Goal: Task Accomplishment & Management: Complete application form

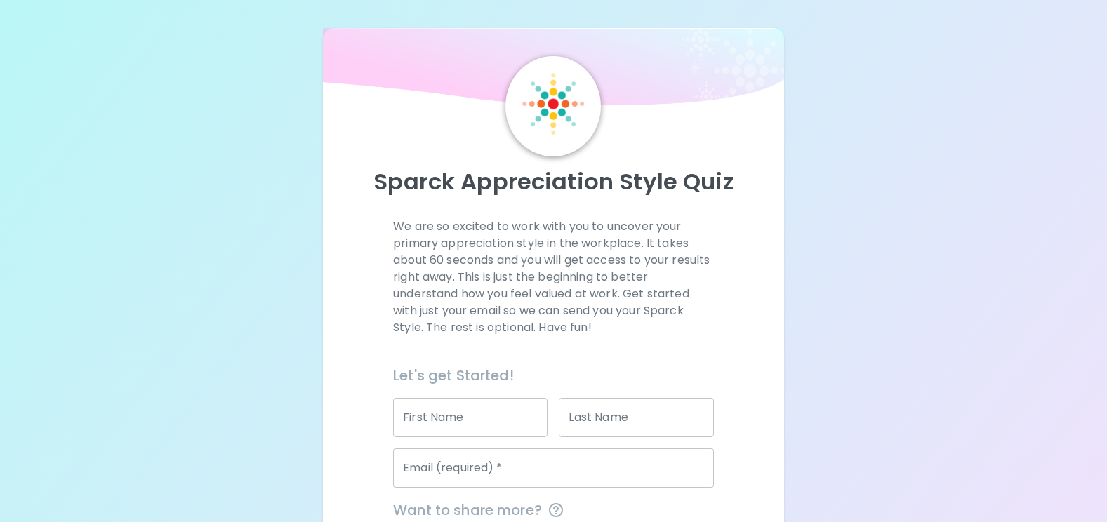
scroll to position [180, 0]
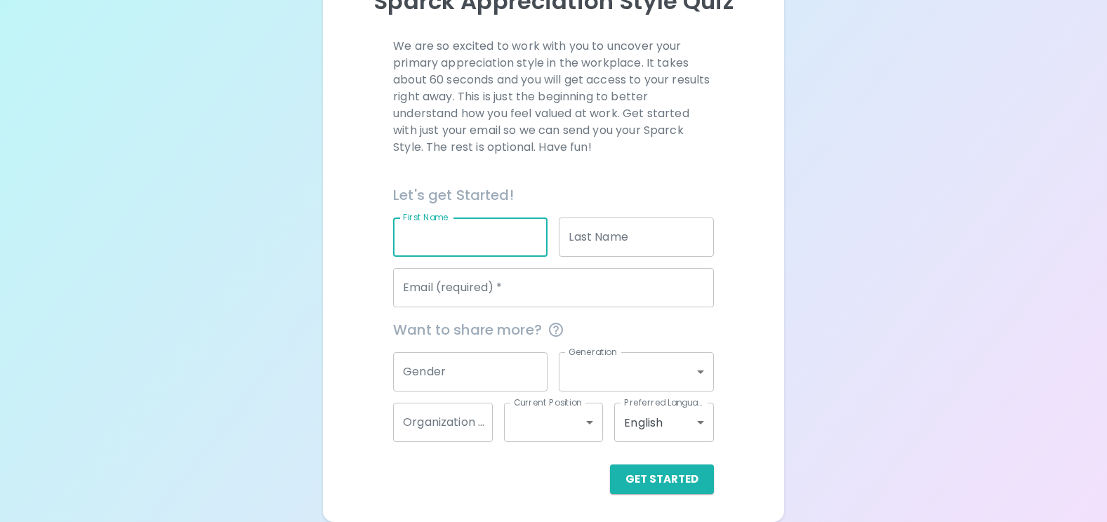
click at [466, 224] on input "First Name" at bounding box center [470, 237] width 154 height 39
type input "Pinit"
type input "Panhem"
type input "[EMAIL_ADDRESS][DOMAIN_NAME]"
type input "[DEMOGRAPHIC_DATA]"
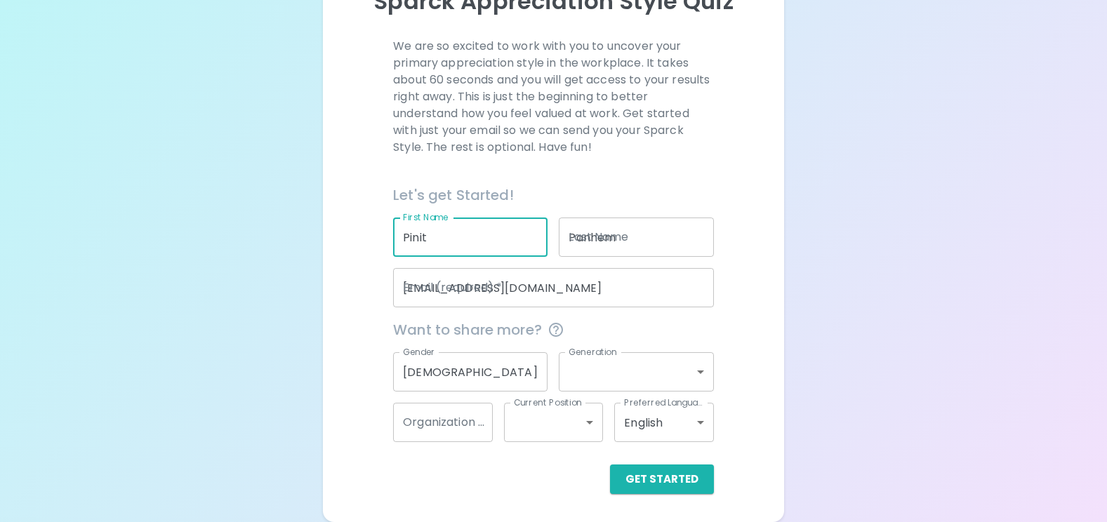
type input "generation_x"
type input "SEAGATE TECHNOLOGY ([GEOGRAPHIC_DATA]) CO., LTD. (KORAT)"
type input "senior_level"
click at [692, 487] on button "Get Started" at bounding box center [662, 479] width 104 height 29
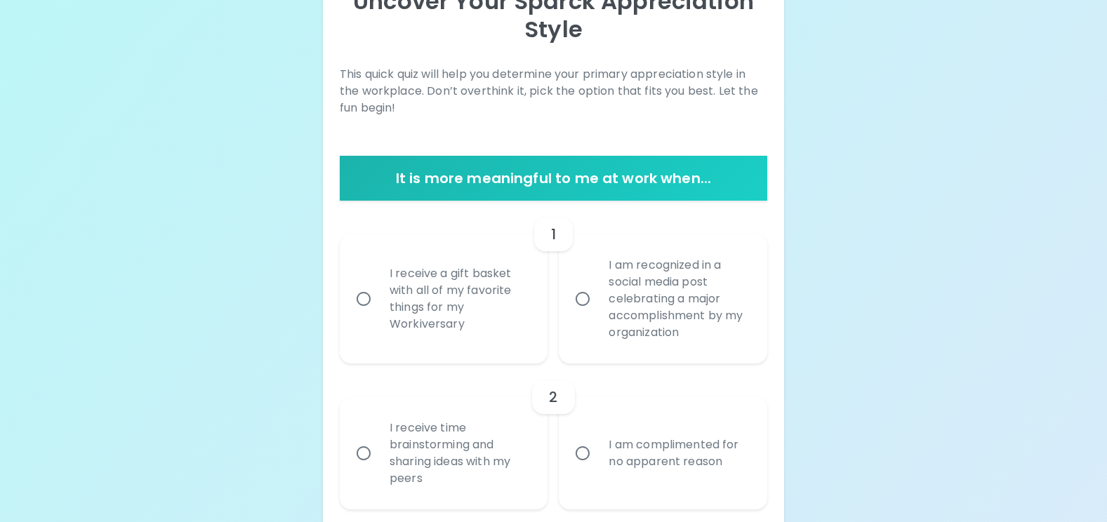
scroll to position [251, 0]
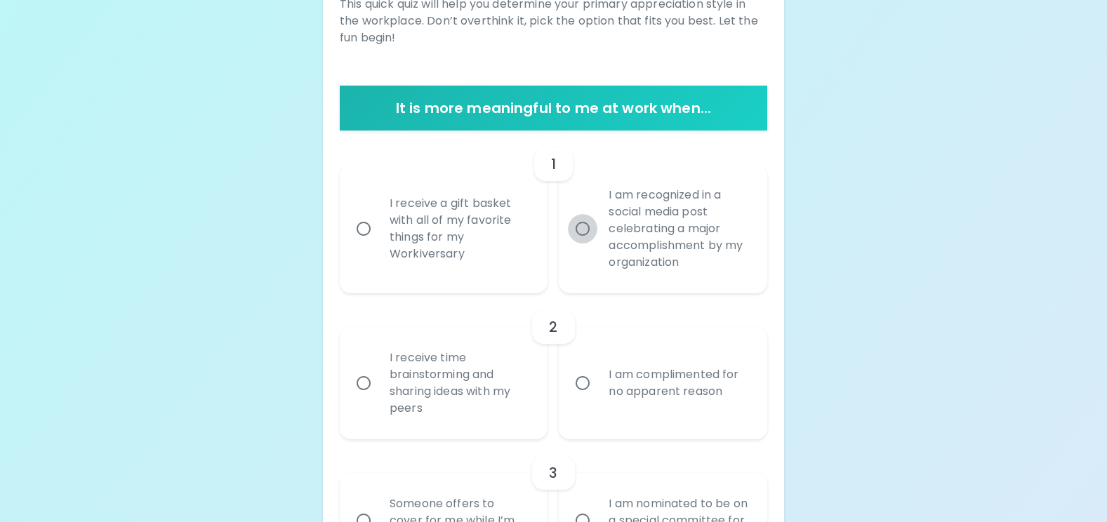
click at [586, 231] on input "I am recognized in a social media post celebrating a major accomplishment by my…" at bounding box center [582, 228] width 29 height 29
radio input "true"
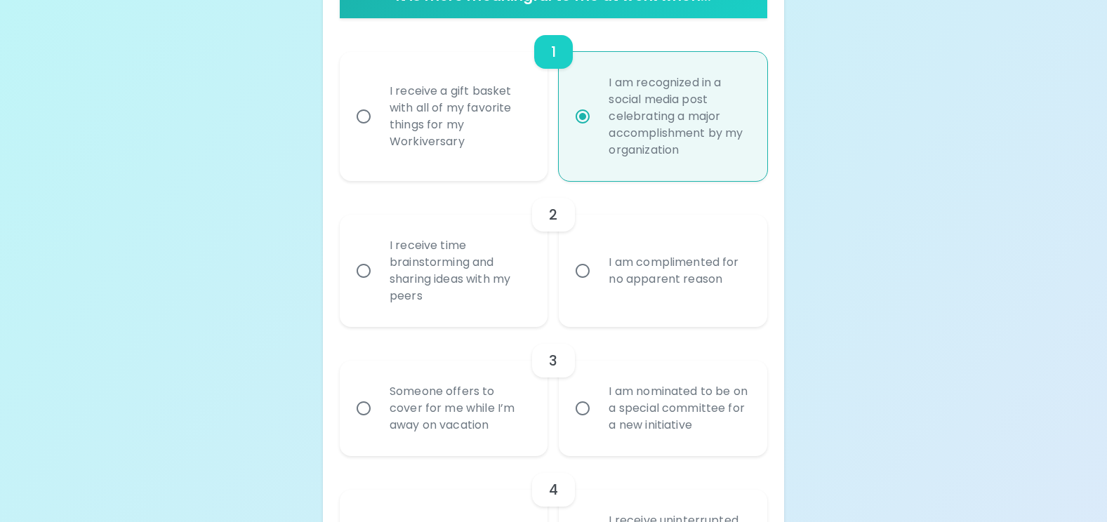
scroll to position [293, 0]
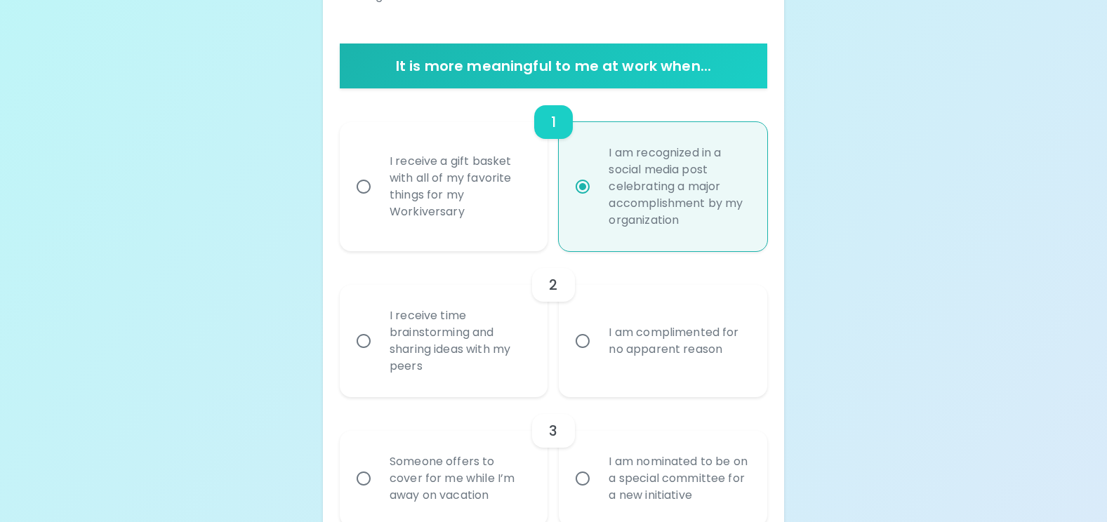
click at [364, 341] on input "I receive time brainstorming and sharing ideas with my peers" at bounding box center [363, 341] width 29 height 29
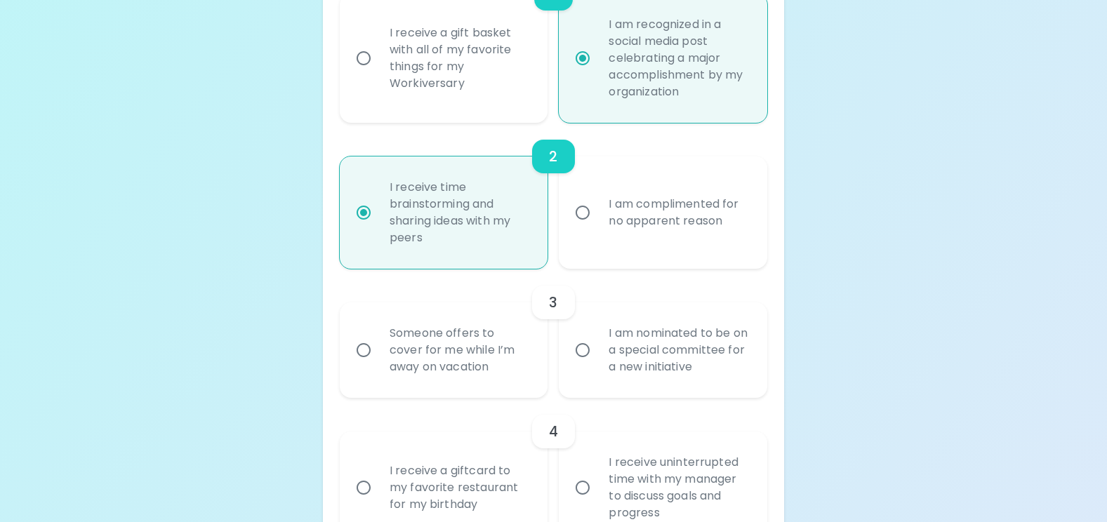
scroll to position [475, 0]
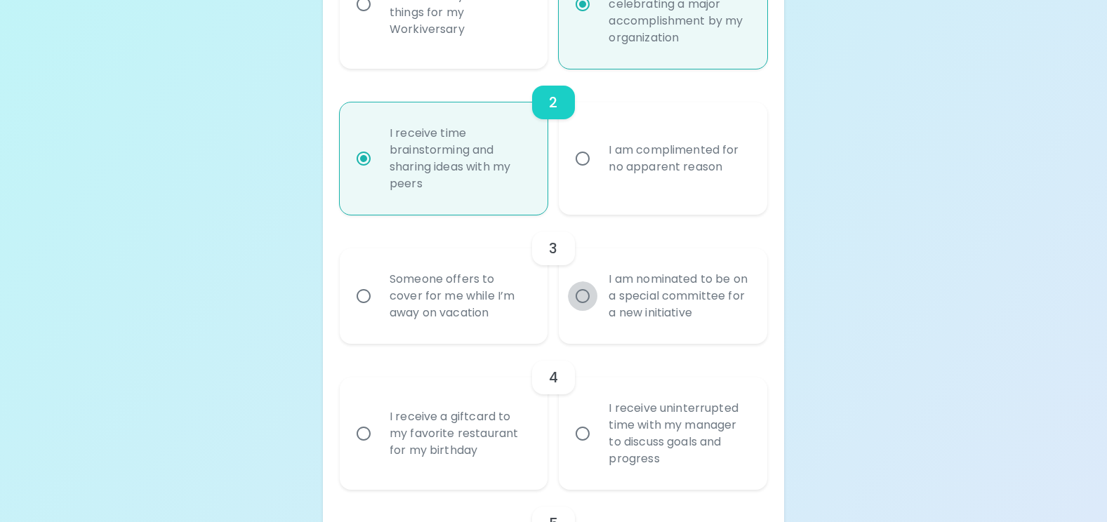
radio input "true"
click at [583, 295] on input "I am nominated to be on a special committee for a new initiative" at bounding box center [582, 296] width 29 height 29
radio input "false"
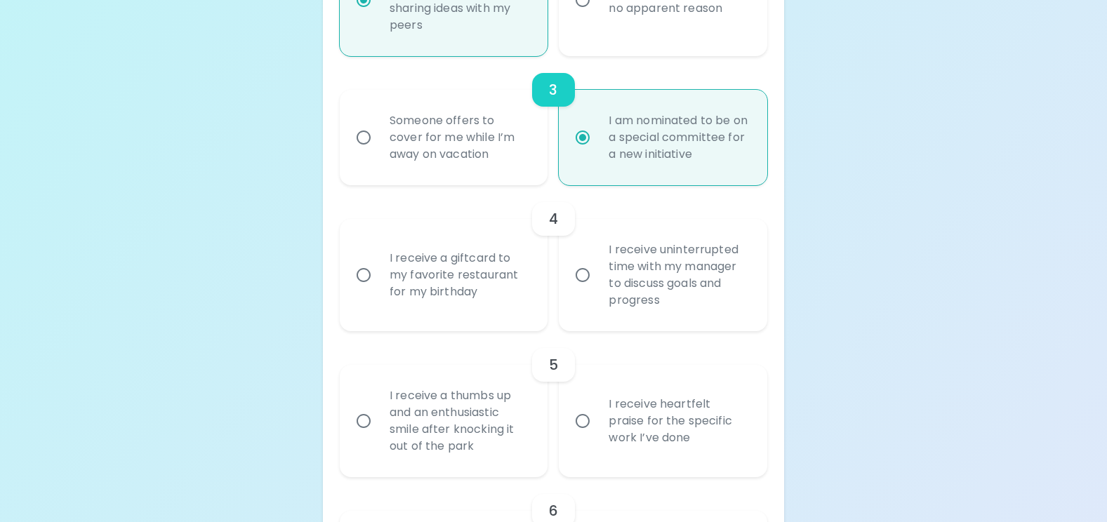
scroll to position [658, 0]
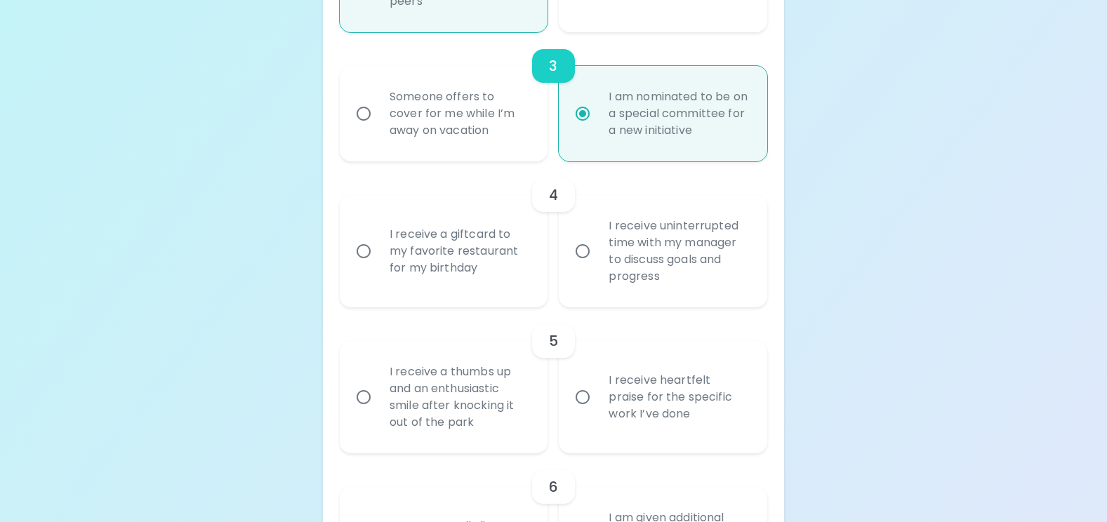
radio input "true"
drag, startPoint x: 503, startPoint y: 292, endPoint x: 383, endPoint y: 232, distance: 134.4
click at [383, 232] on label "I receive a giftcard to my favorite restaurant for my birthday" at bounding box center [436, 251] width 209 height 112
copy div "I receive a giftcard to my favorite restaurant for my birthday"
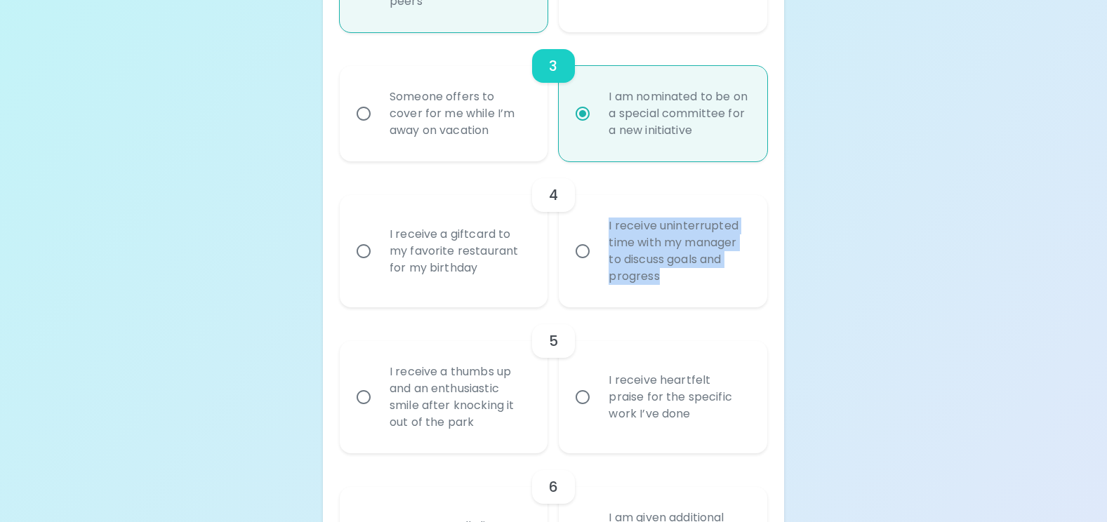
drag, startPoint x: 681, startPoint y: 280, endPoint x: 602, endPoint y: 218, distance: 100.6
click at [602, 218] on div "I receive uninterrupted time with my manager to discuss goals and progress" at bounding box center [679, 251] width 162 height 101
copy div "I receive uninterrupted time with my manager to discuss goals and progress"
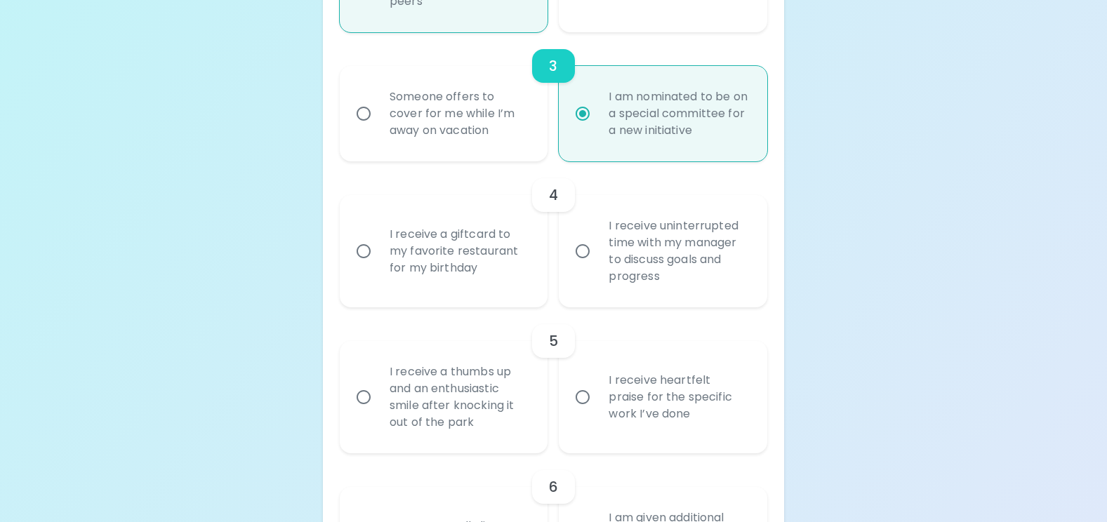
click at [363, 256] on input "I receive a giftcard to my favorite restaurant for my birthday" at bounding box center [363, 251] width 29 height 29
radio input "false"
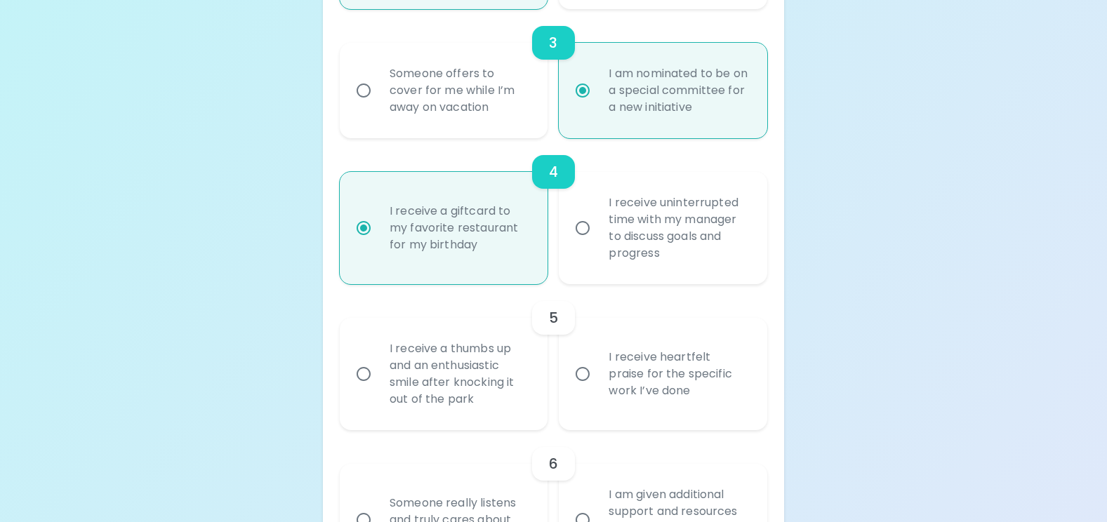
scroll to position [770, 0]
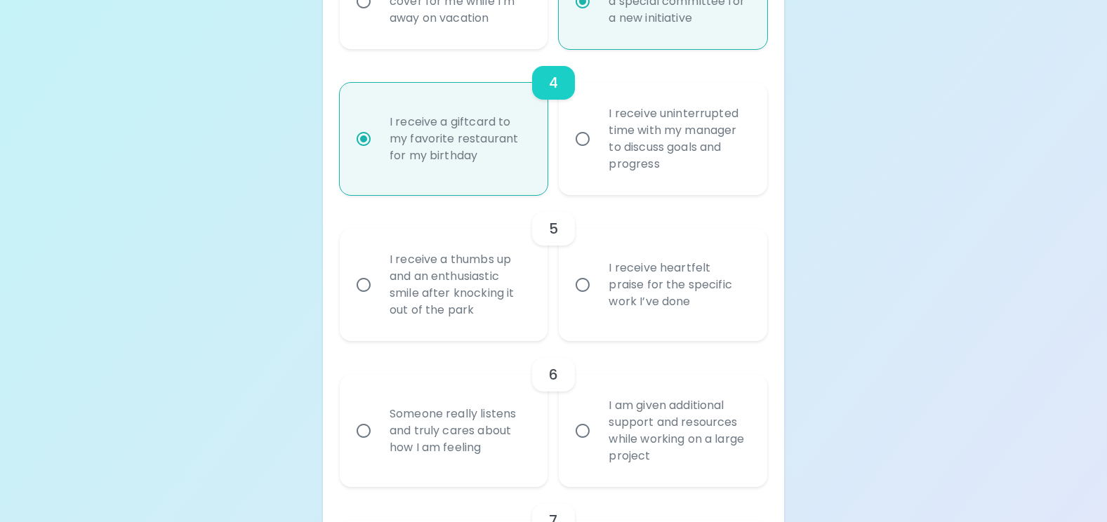
radio input "true"
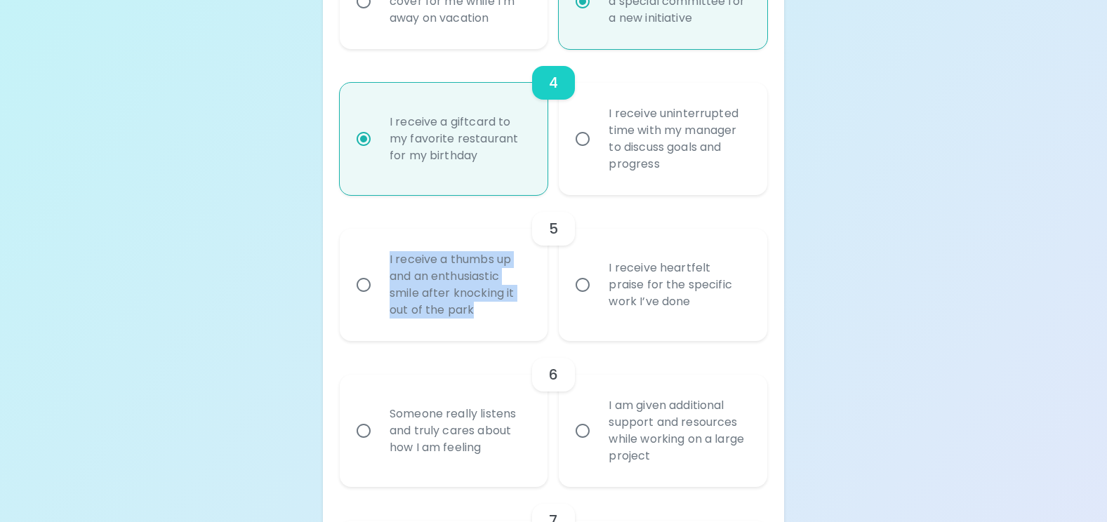
drag, startPoint x: 478, startPoint y: 318, endPoint x: 387, endPoint y: 262, distance: 106.6
click at [387, 262] on div "I receive a thumbs up and an enthusiastic smile after knocking it out of the pa…" at bounding box center [459, 285] width 162 height 101
copy div "I receive a thumbs up and an enthusiastic smile after knocking it out of the pa…"
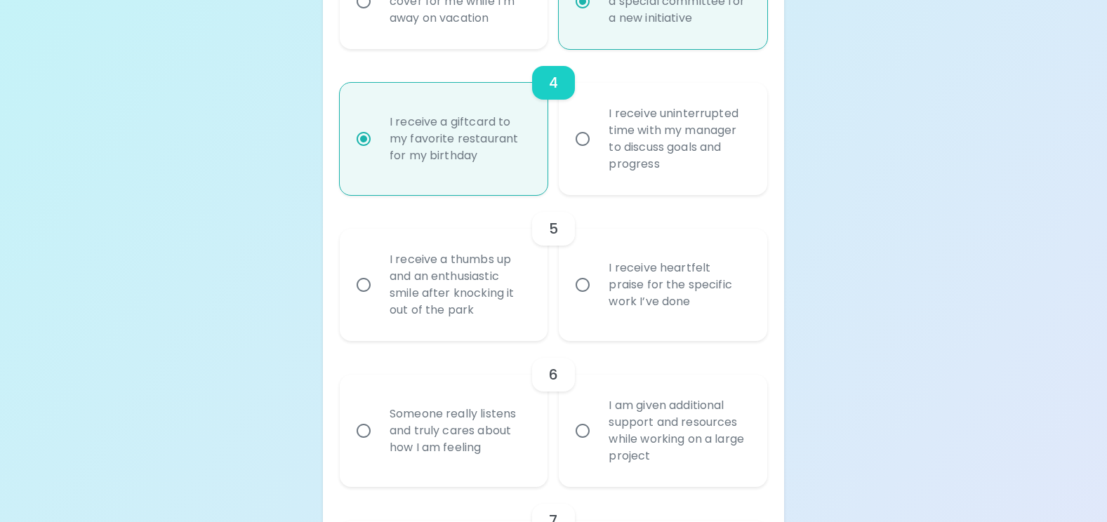
drag, startPoint x: 665, startPoint y: 317, endPoint x: 596, endPoint y: 270, distance: 83.4
click at [596, 270] on label "I receive heartfelt praise for the specific work I’ve done" at bounding box center [655, 285] width 209 height 112
copy div "I receive heartfelt praise for the specific work I’ve done"
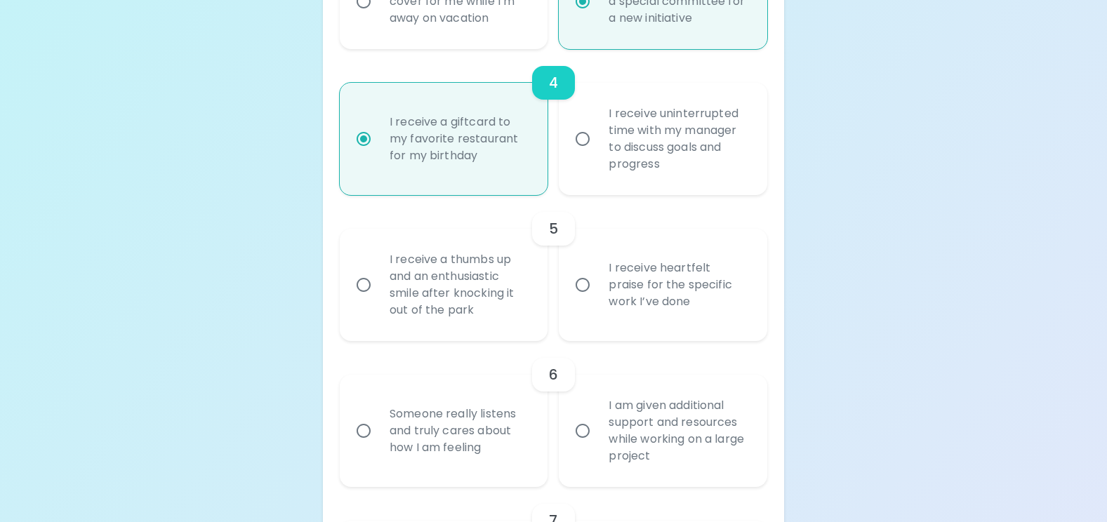
click at [360, 282] on input "I receive a thumbs up and an enthusiastic smile after knocking it out of the pa…" at bounding box center [363, 284] width 29 height 29
radio input "false"
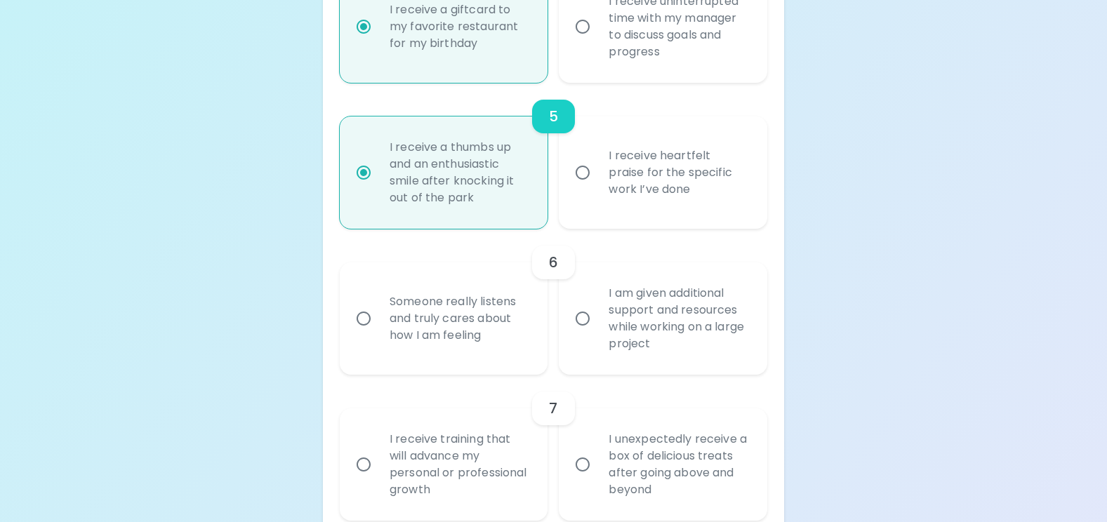
scroll to position [953, 0]
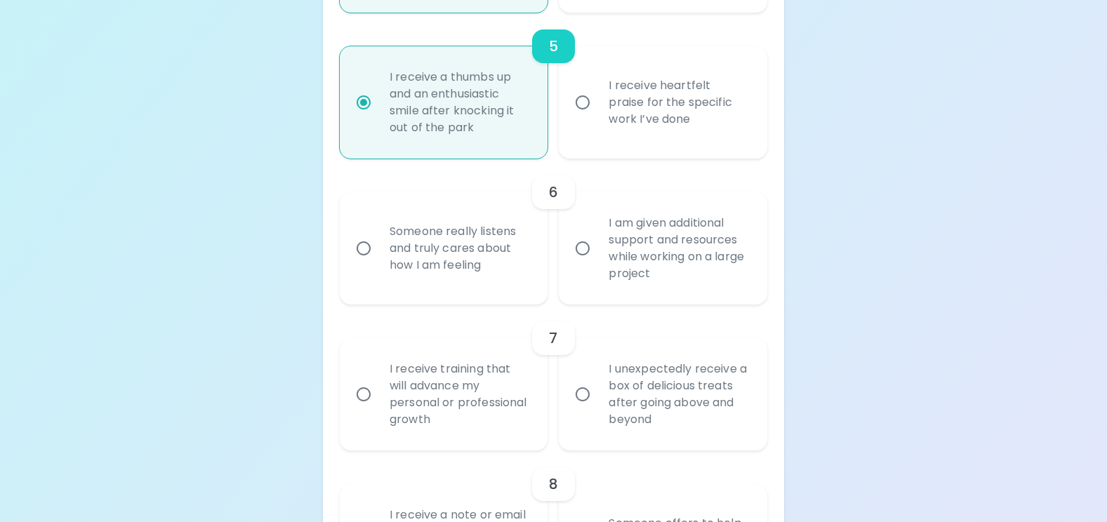
radio input "true"
drag, startPoint x: 497, startPoint y: 272, endPoint x: 365, endPoint y: 232, distance: 138.0
click at [365, 232] on label "Someone really listens and truly cares about how I am feeling" at bounding box center [436, 248] width 209 height 112
click at [658, 274] on div "I am given additional support and resources while working on a large project" at bounding box center [679, 248] width 162 height 101
click at [598, 263] on input "I am given additional support and resources while working on a large project" at bounding box center [582, 248] width 29 height 29
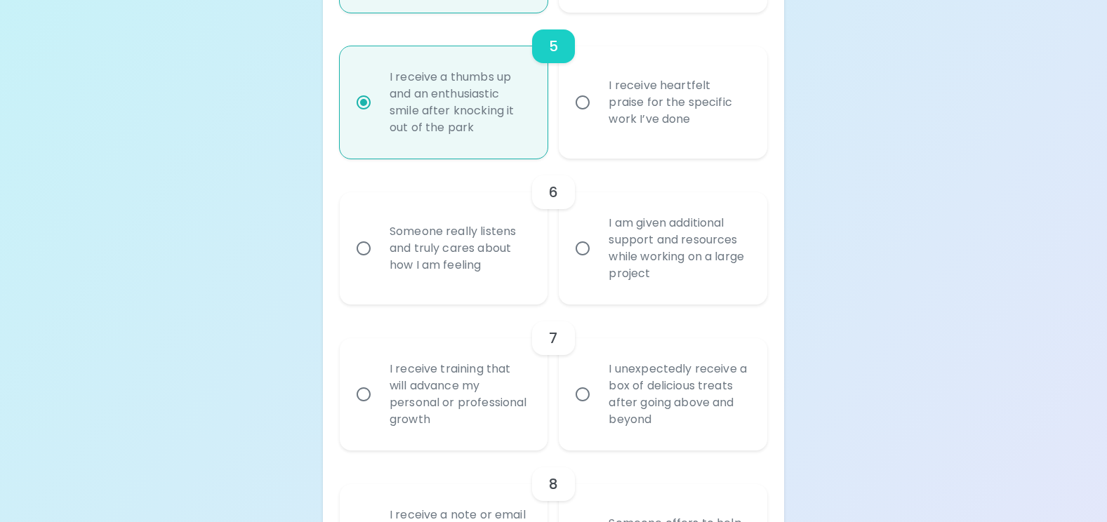
radio input "false"
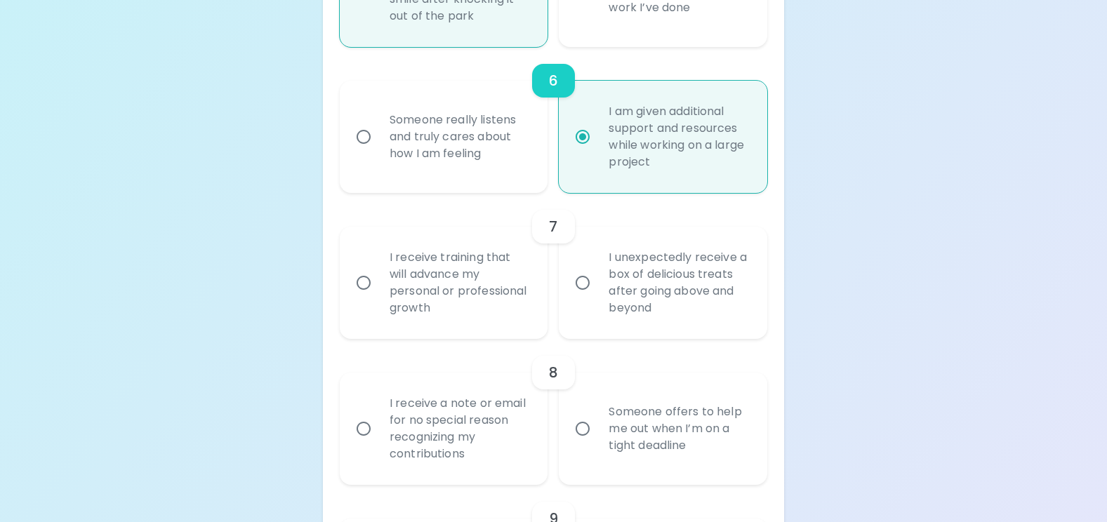
scroll to position [1065, 0]
radio input "true"
click at [116, 251] on div "Uncover Your Sparck Appreciation Style This quick quiz will help you determine …" at bounding box center [553, 255] width 1107 height 2641
click at [661, 160] on div "I am given additional support and resources while working on a large project" at bounding box center [679, 136] width 162 height 101
click at [598, 151] on input "I am given additional support and resources while working on a large project" at bounding box center [582, 135] width 29 height 29
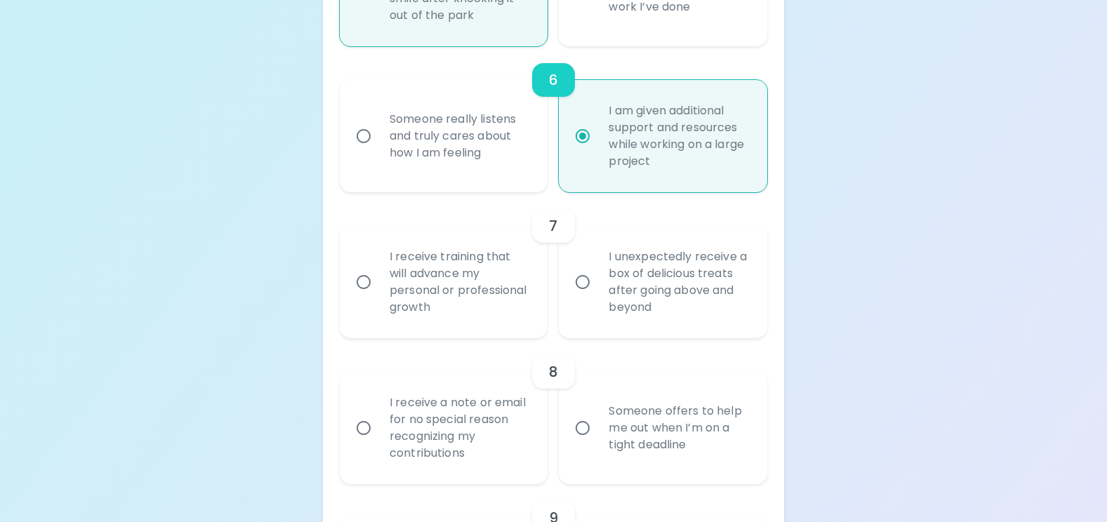
click at [841, 138] on div "Uncover Your Sparck Appreciation Style This quick quiz will help you determine …" at bounding box center [553, 255] width 1107 height 2641
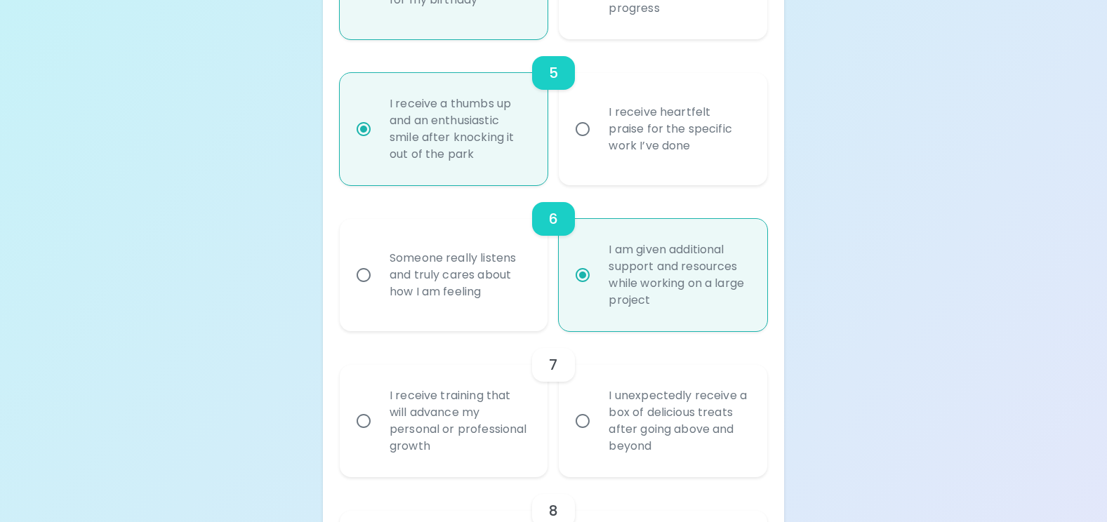
scroll to position [925, 0]
click at [703, 195] on div "6 Someone really listens and truly cares about how I am feeling I am given addi…" at bounding box center [554, 260] width 428 height 146
click at [666, 291] on div "I am given additional support and resources while working on a large project" at bounding box center [679, 276] width 162 height 101
drag, startPoint x: 666, startPoint y: 291, endPoint x: 675, endPoint y: 306, distance: 17.6
click at [674, 306] on div "I am given additional support and resources while working on a large project" at bounding box center [679, 276] width 162 height 101
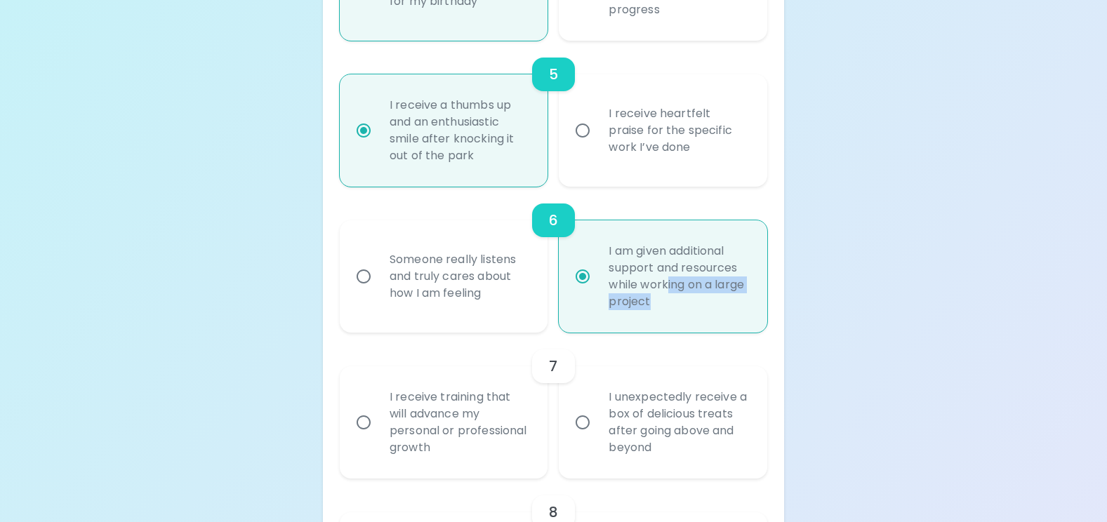
click at [598, 291] on input "I am given additional support and resources while working on a large project" at bounding box center [582, 276] width 29 height 29
drag, startPoint x: 678, startPoint y: 307, endPoint x: 591, endPoint y: 242, distance: 108.3
click at [591, 242] on label "I am given additional support and resources while working on a large project" at bounding box center [655, 276] width 209 height 112
copy div "I am given additional support and resources while working on a large project"
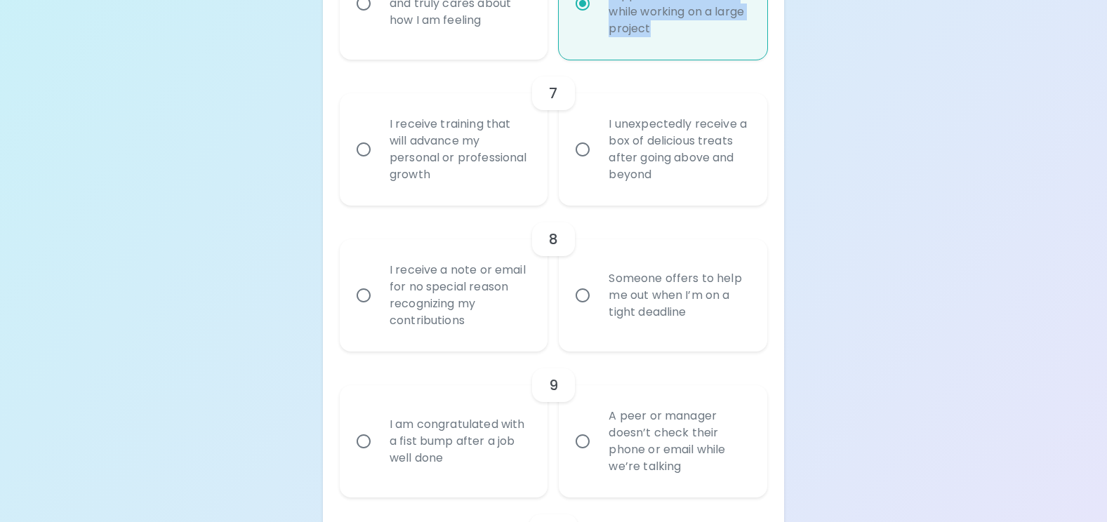
scroll to position [1206, 0]
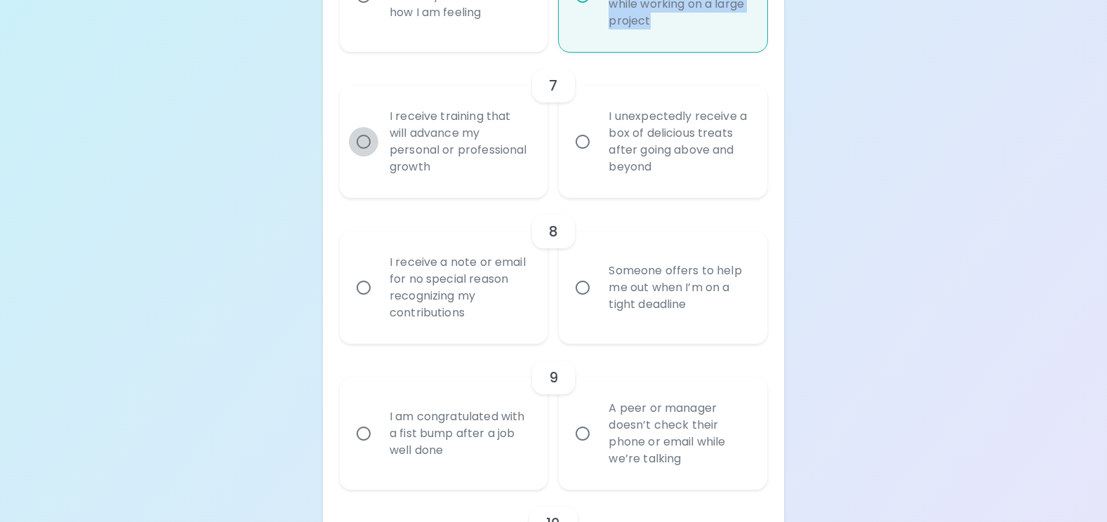
drag, startPoint x: 360, startPoint y: 140, endPoint x: 370, endPoint y: 152, distance: 15.4
click at [360, 141] on input "I receive training that will advance my personal or professional growth" at bounding box center [363, 141] width 29 height 29
radio input "false"
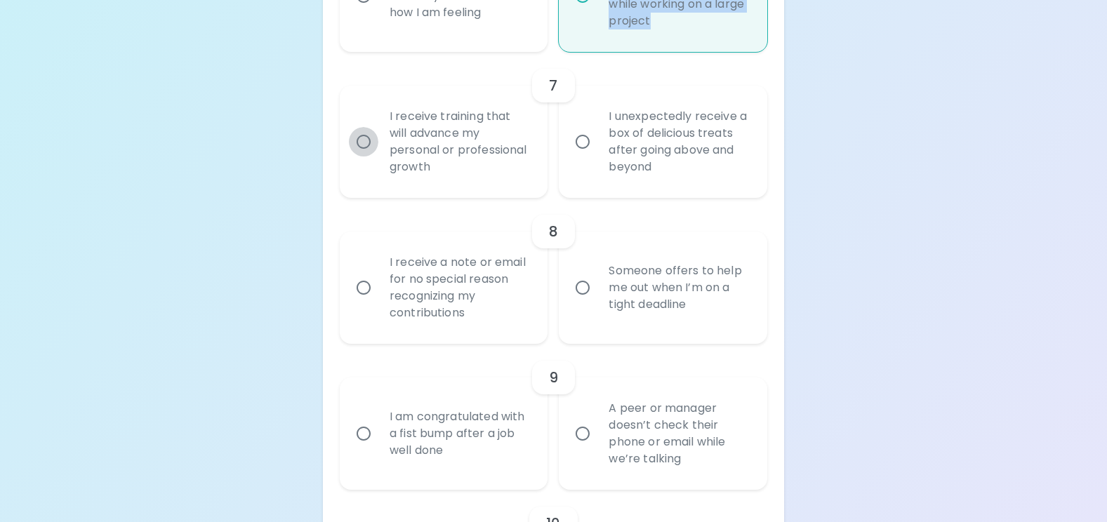
radio input "false"
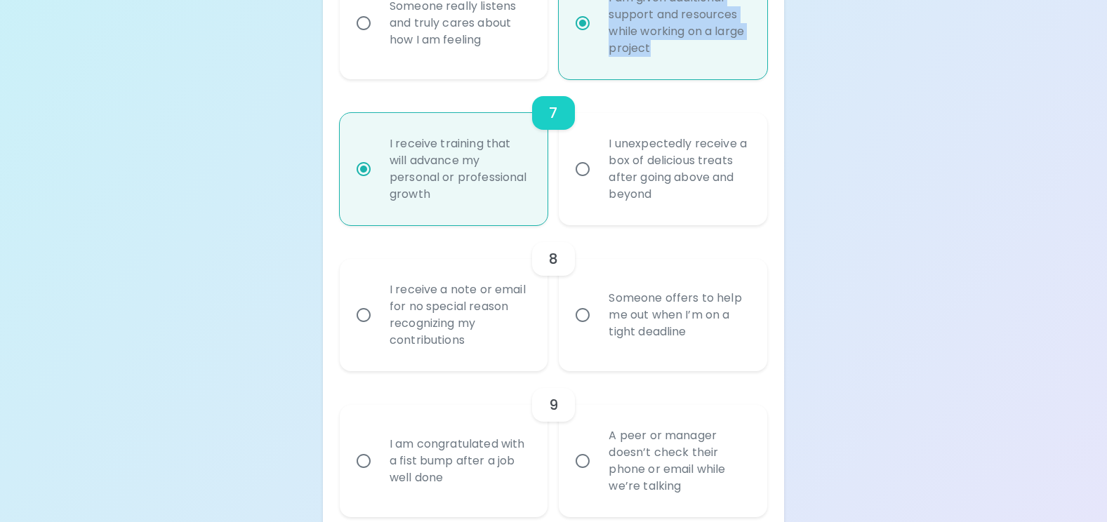
scroll to position [1248, 0]
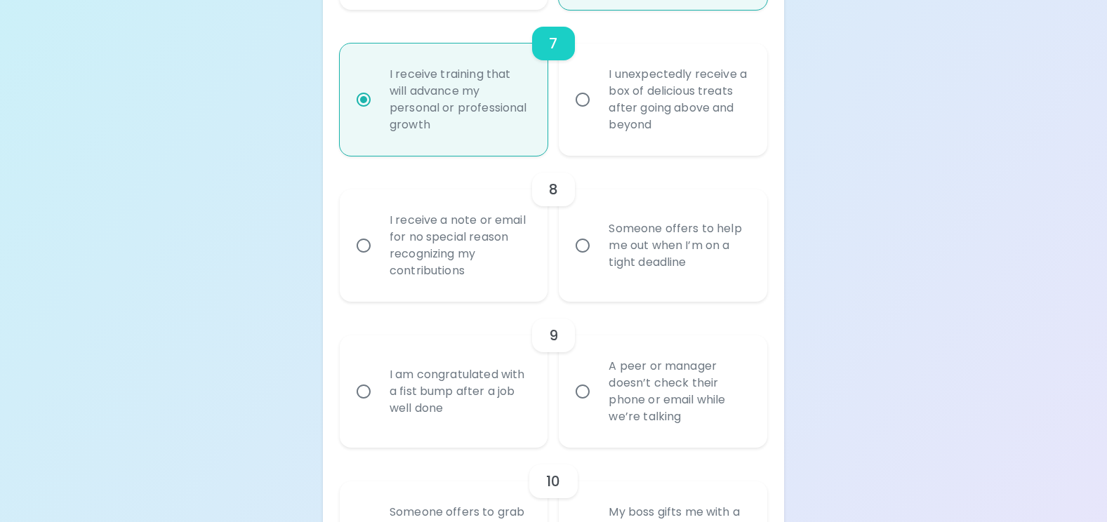
radio input "true"
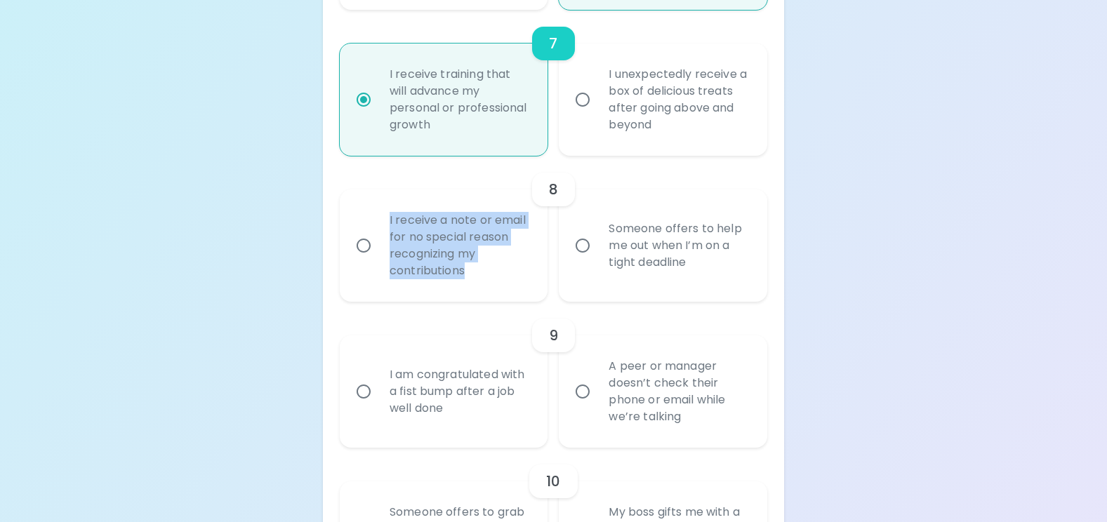
drag, startPoint x: 485, startPoint y: 269, endPoint x: 380, endPoint y: 219, distance: 116.5
click at [380, 219] on div "I receive a note or email for no special reason recognizing my contributions" at bounding box center [459, 245] width 162 height 101
copy div "I receive a note or email for no special reason recognizing my contributions"
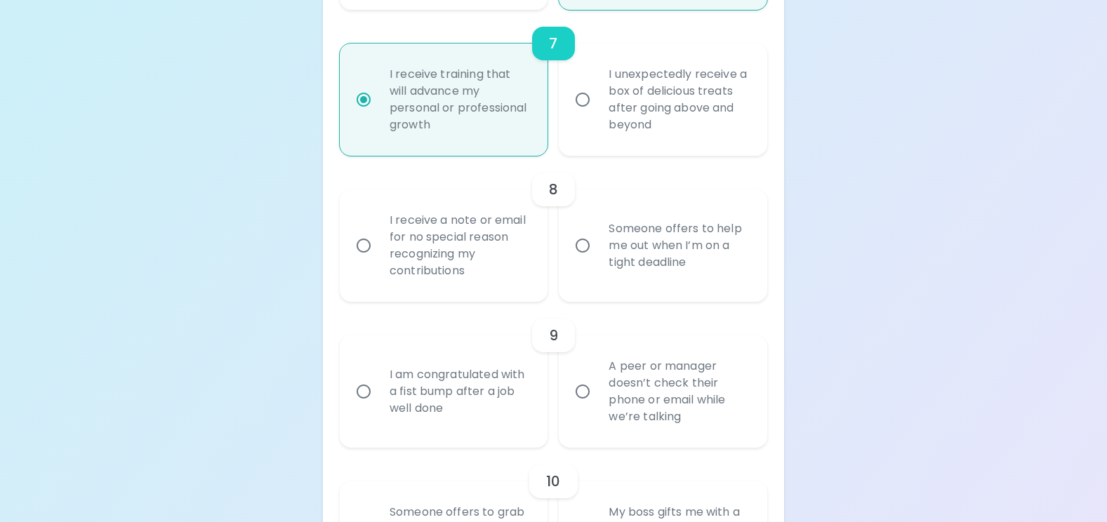
click at [77, 320] on div "Uncover Your Sparck Appreciation Style This quick quiz will help you determine …" at bounding box center [553, 72] width 1107 height 2641
drag, startPoint x: 699, startPoint y: 264, endPoint x: 607, endPoint y: 229, distance: 98.5
click at [607, 229] on div "Someone offers to help me out when I’m on a tight deadline" at bounding box center [679, 246] width 162 height 84
copy div "Someone offers to help me out when I’m on a tight deadline"
click at [199, 353] on div "Uncover Your Sparck Appreciation Style This quick quiz will help you determine …" at bounding box center [553, 72] width 1107 height 2641
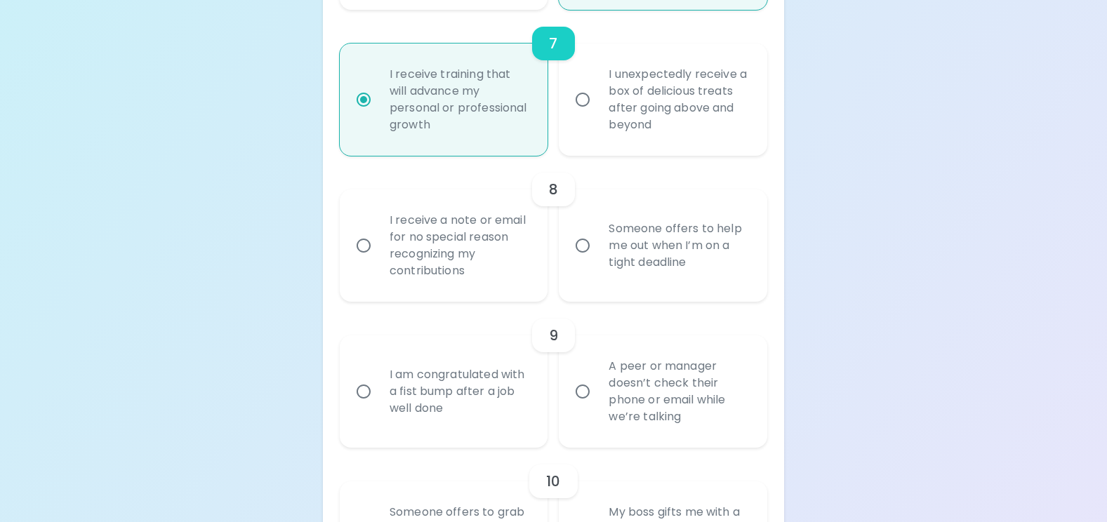
click at [586, 246] on input "Someone offers to help me out when I’m on a tight deadline" at bounding box center [582, 245] width 29 height 29
radio input "false"
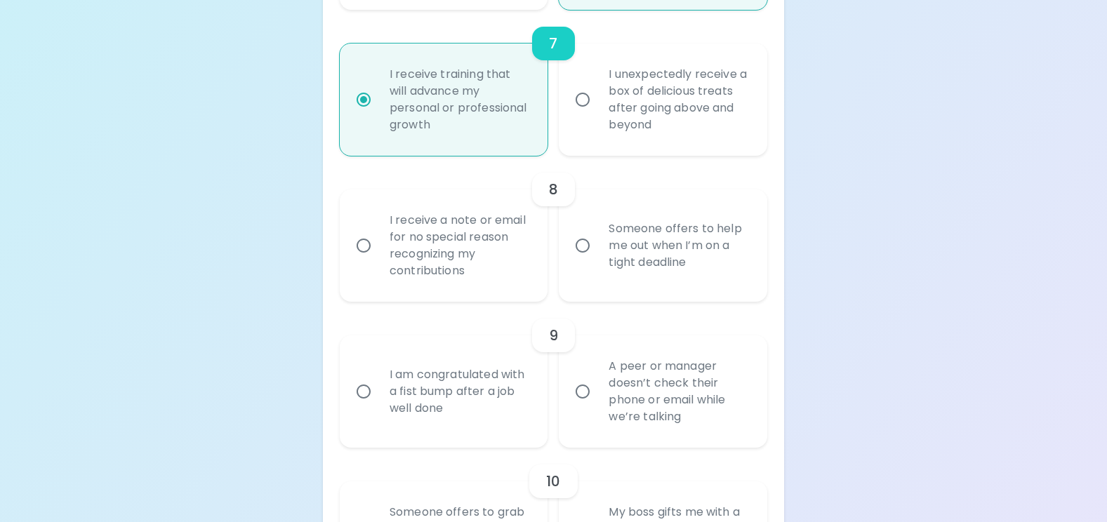
radio input "false"
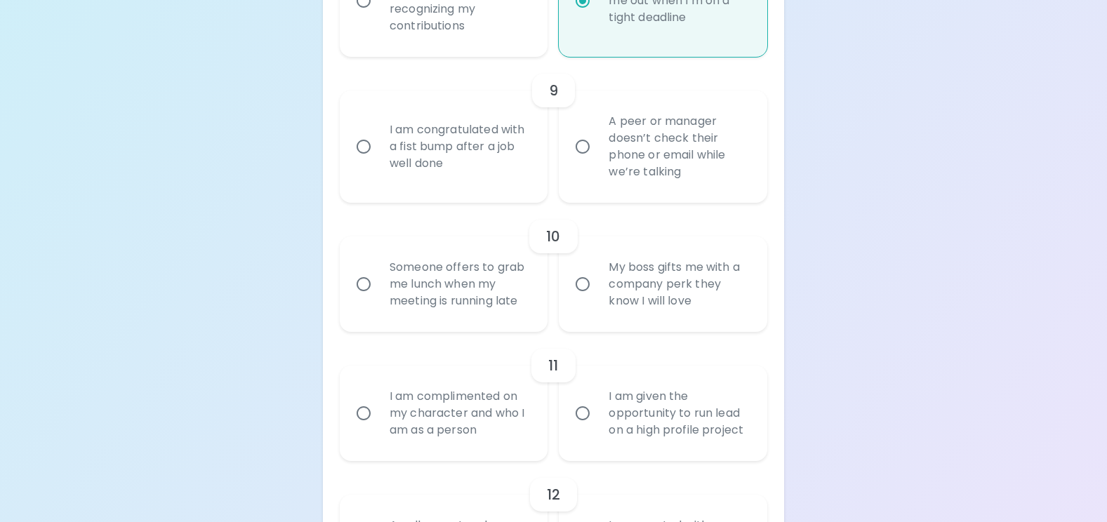
scroll to position [1501, 0]
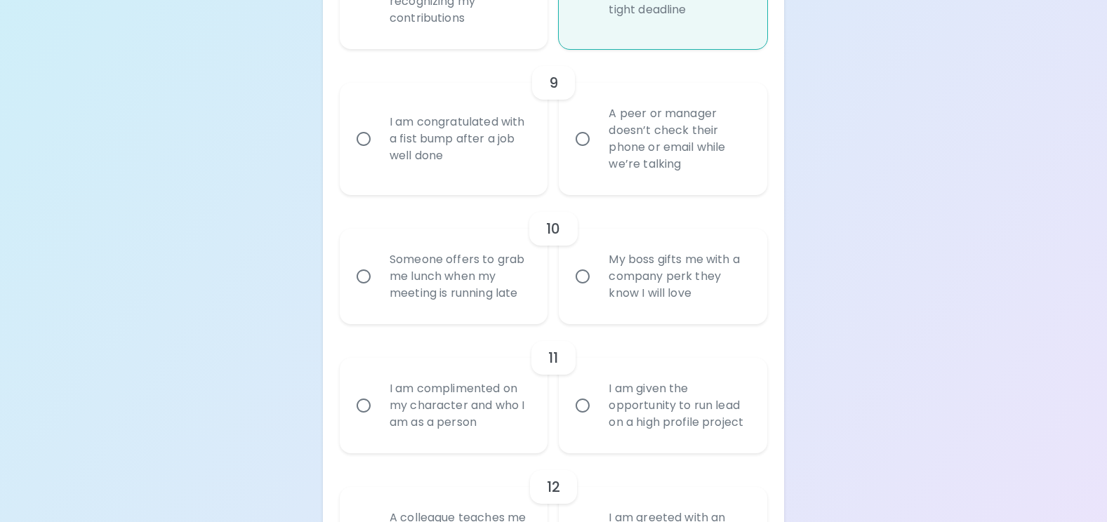
radio input "true"
click at [364, 140] on input "I am congratulated with a fist bump after a job well done" at bounding box center [363, 138] width 29 height 29
radio input "false"
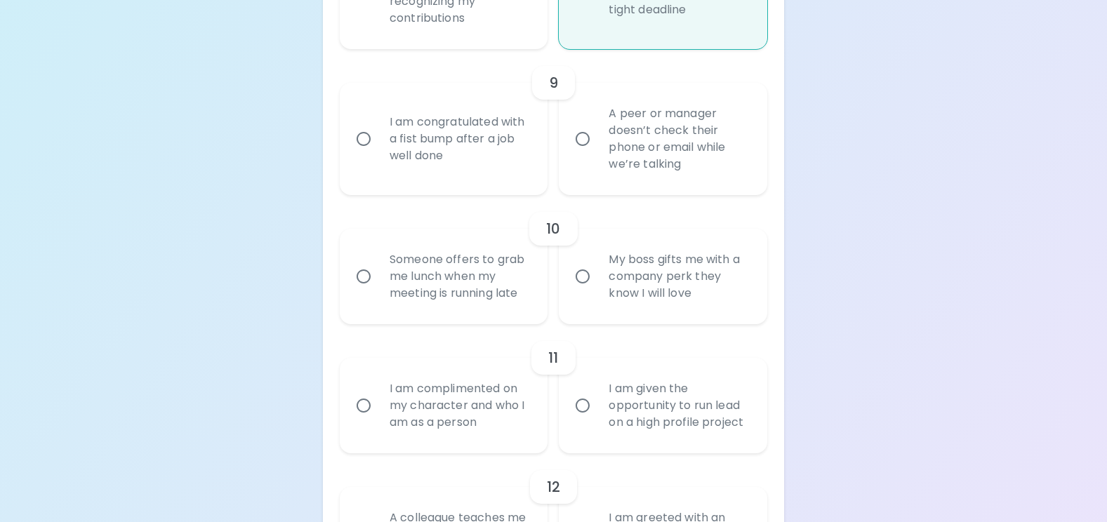
radio input "false"
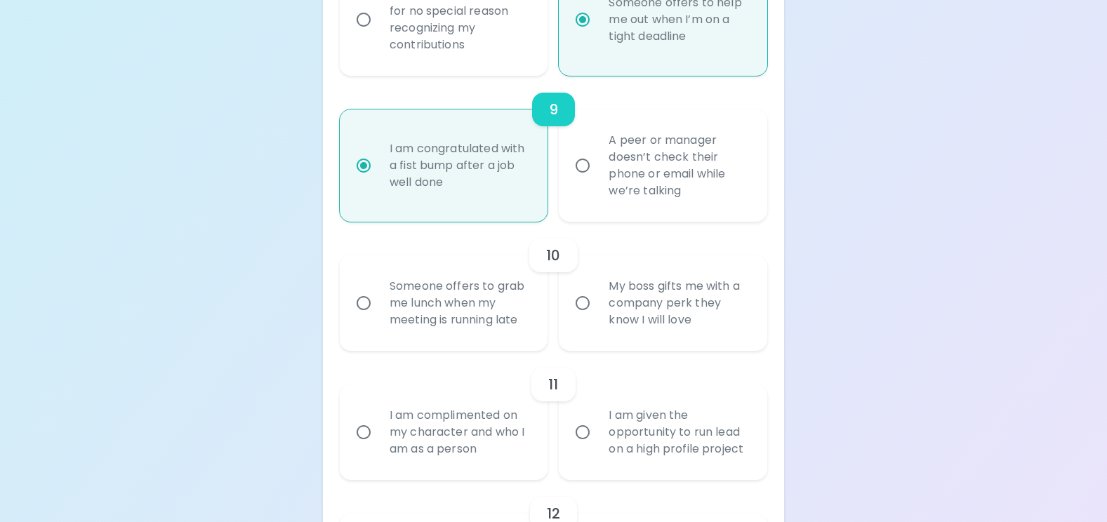
scroll to position [1473, 0]
radio input "true"
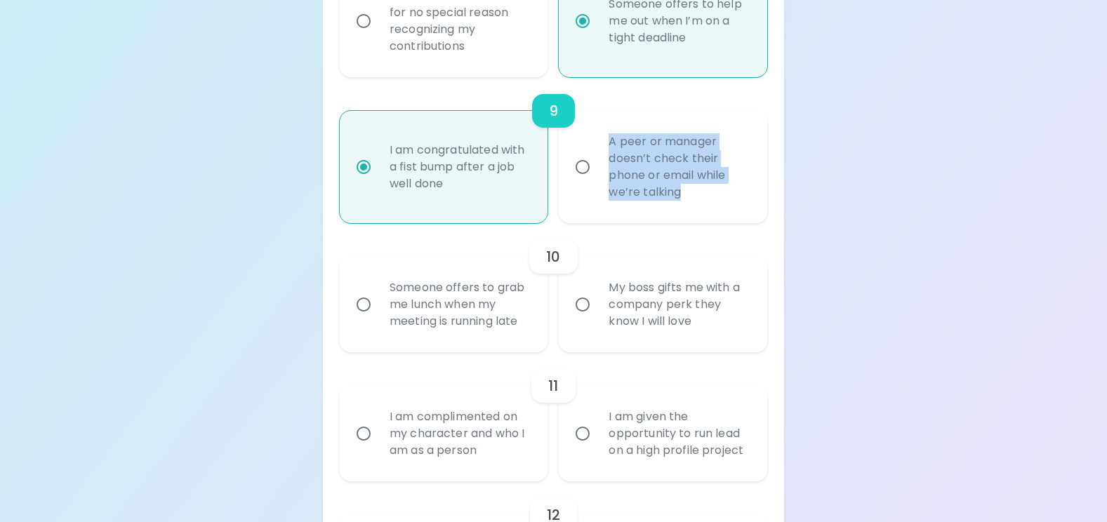
drag, startPoint x: 701, startPoint y: 197, endPoint x: 575, endPoint y: 145, distance: 135.7
click at [575, 145] on label "A peer or manager doesn’t check their phone or email while we’re talking" at bounding box center [655, 167] width 209 height 112
copy div "A peer or manager doesn’t check their phone or email while we’re talking"
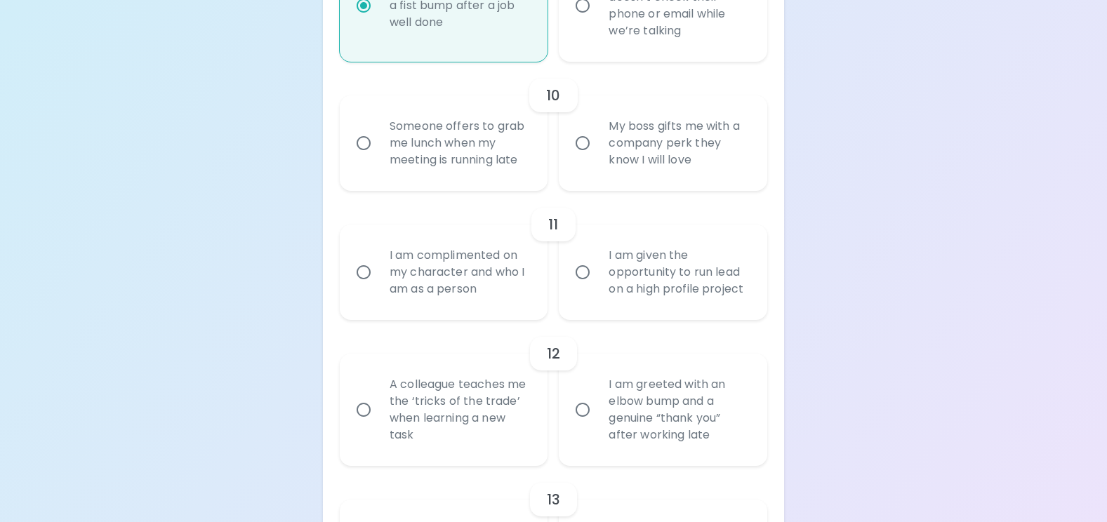
scroll to position [1613, 0]
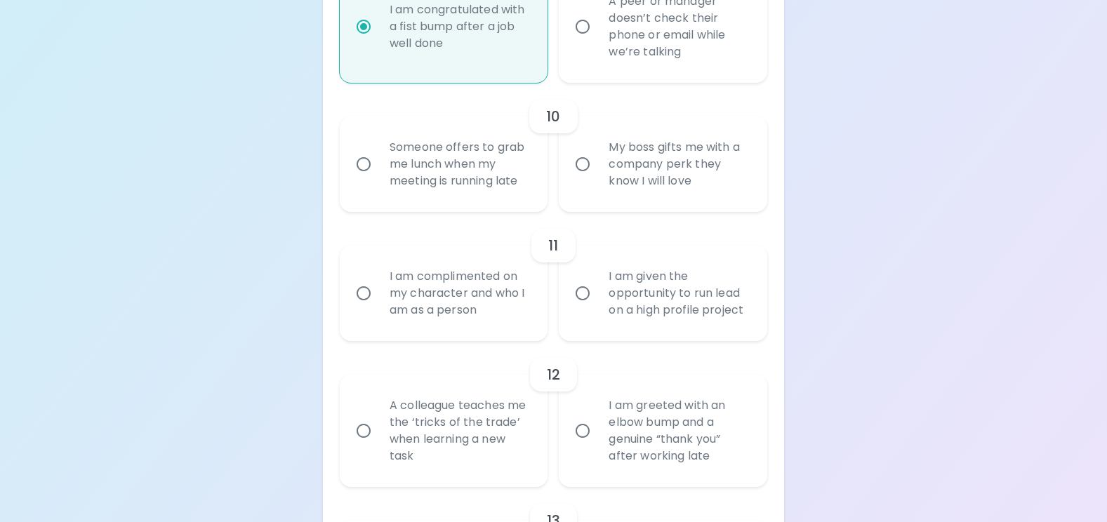
click at [526, 176] on div "Someone offers to grab me lunch when my meeting is running late" at bounding box center [459, 164] width 162 height 84
click at [378, 176] on input "Someone offers to grab me lunch when my meeting is running late" at bounding box center [363, 164] width 29 height 29
radio input "false"
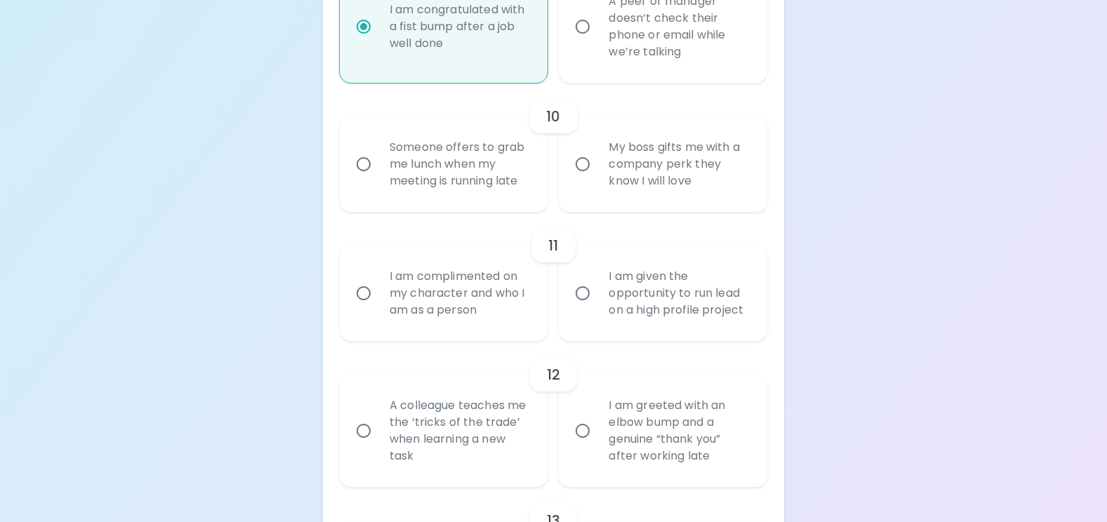
radio input "false"
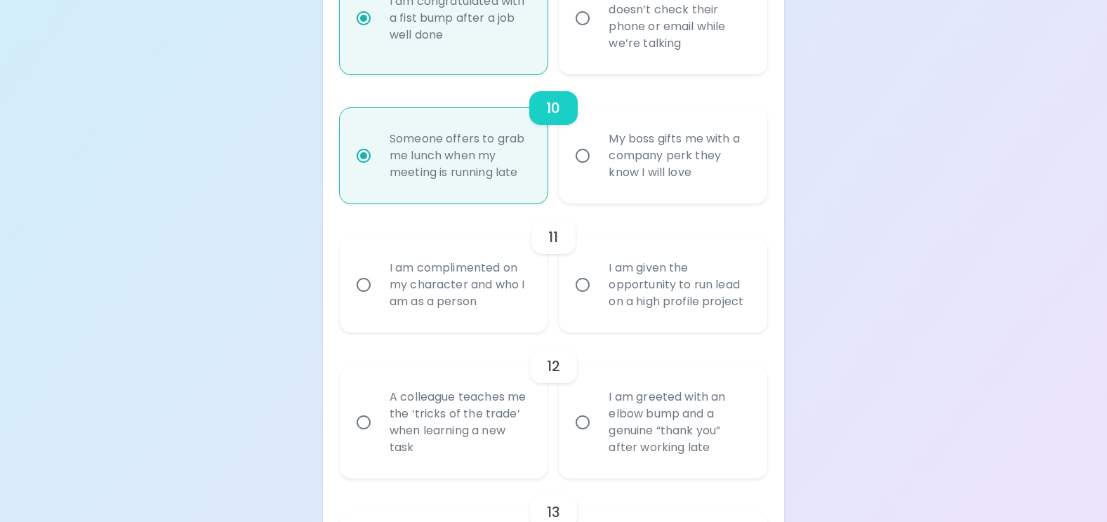
scroll to position [1585, 0]
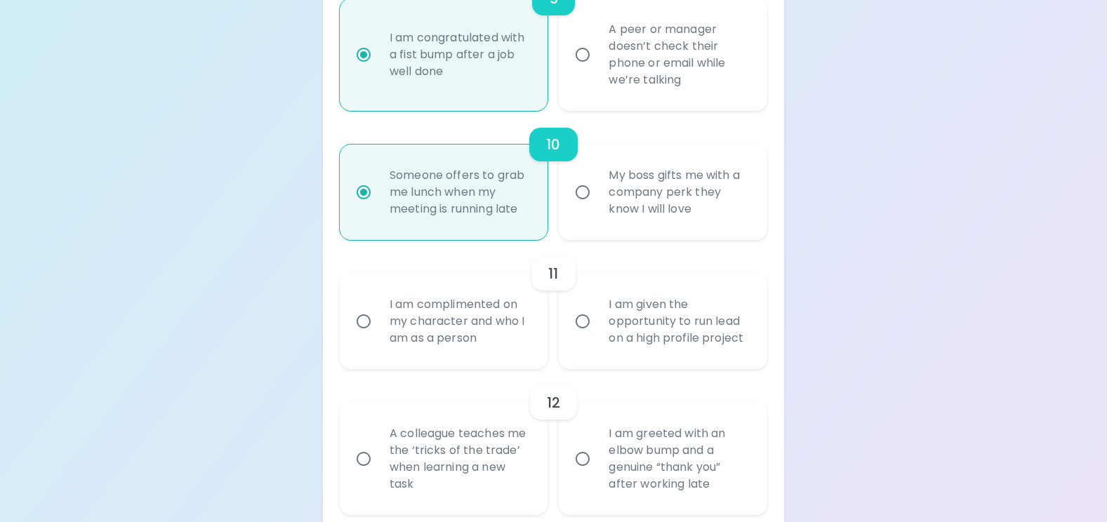
radio input "true"
click at [520, 210] on div "Someone offers to grab me lunch when my meeting is running late" at bounding box center [459, 192] width 162 height 84
click at [378, 207] on input "Someone offers to grab me lunch when my meeting is running late" at bounding box center [363, 192] width 29 height 29
click at [526, 212] on div "Someone offers to grab me lunch when my meeting is running late" at bounding box center [459, 192] width 162 height 84
click at [378, 207] on input "Someone offers to grab me lunch when my meeting is running late" at bounding box center [363, 192] width 29 height 29
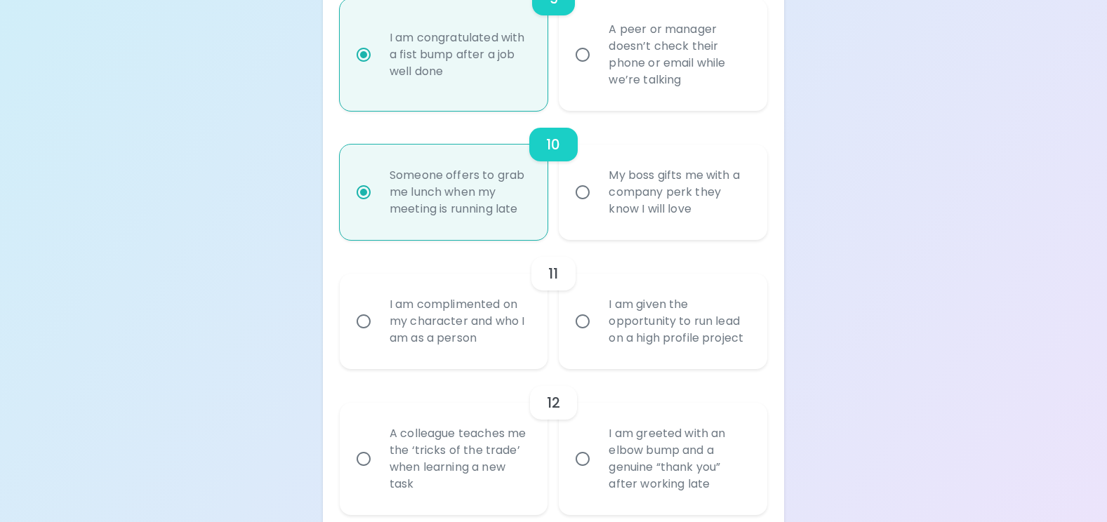
click at [398, 175] on div "Someone offers to grab me lunch when my meeting is running late" at bounding box center [459, 192] width 162 height 84
click at [378, 178] on input "Someone offers to grab me lunch when my meeting is running late" at bounding box center [363, 192] width 29 height 29
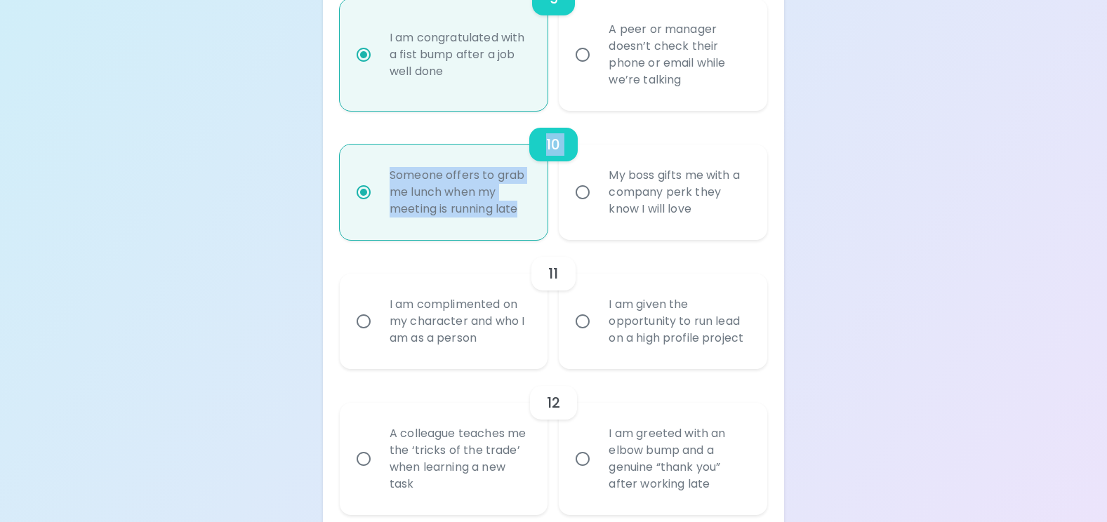
drag, startPoint x: 383, startPoint y: 155, endPoint x: 520, endPoint y: 213, distance: 149.2
click at [520, 213] on div "10 Someone offers to grab me lunch when my meeting is running late My boss gift…" at bounding box center [554, 175] width 428 height 129
copy div "10 Someone offers to grab me lunch when my meeting is running late"
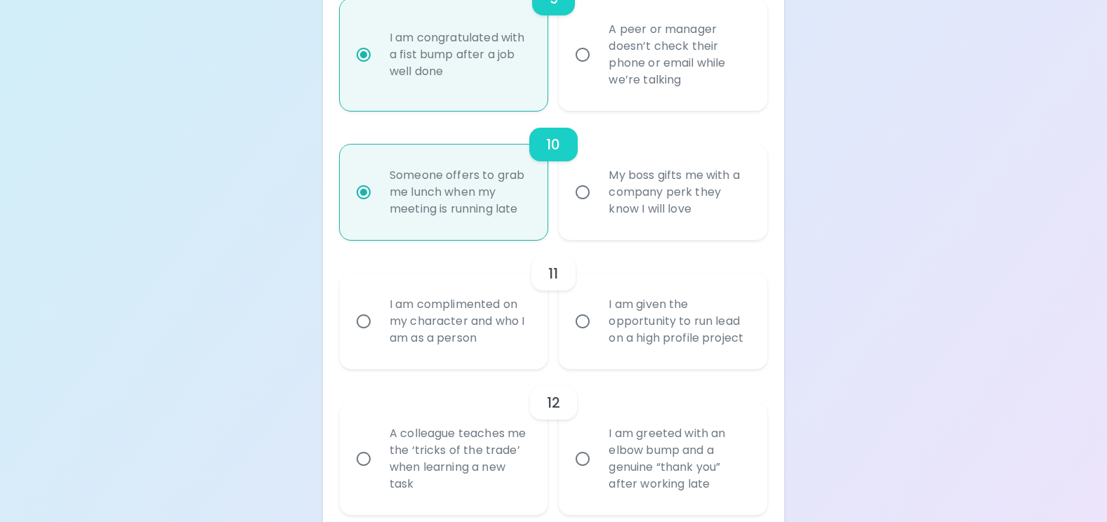
drag, startPoint x: 694, startPoint y: 204, endPoint x: 611, endPoint y: 176, distance: 87.7
click at [611, 176] on div "My boss gifts me with a company perk they know I will love" at bounding box center [679, 192] width 162 height 84
copy div "My boss gifts me with a company perk they know I will love"
drag, startPoint x: 48, startPoint y: 268, endPoint x: 197, endPoint y: 244, distance: 151.4
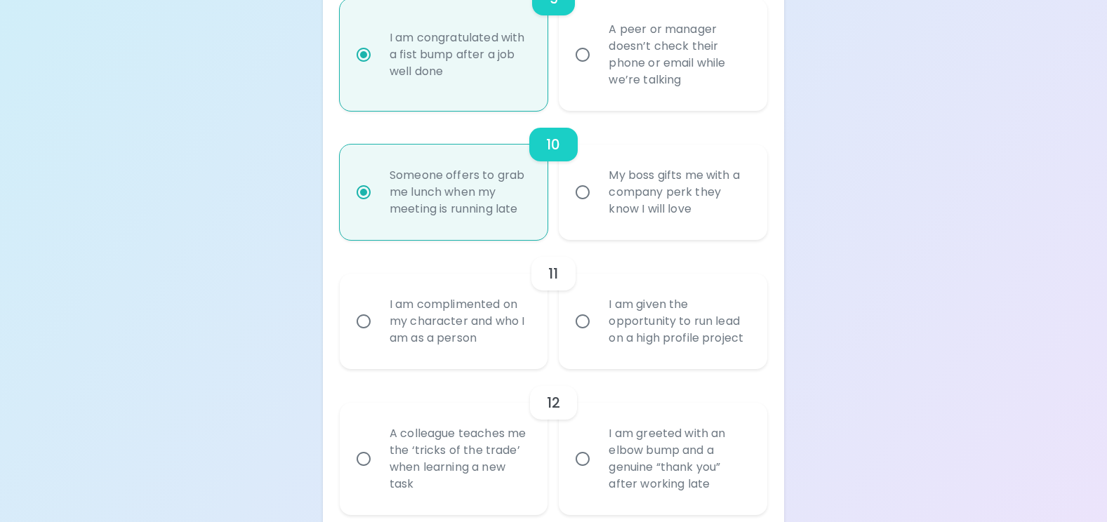
click at [581, 197] on input "My boss gifts me with a company perk they know I will love" at bounding box center [582, 192] width 29 height 29
radio input "false"
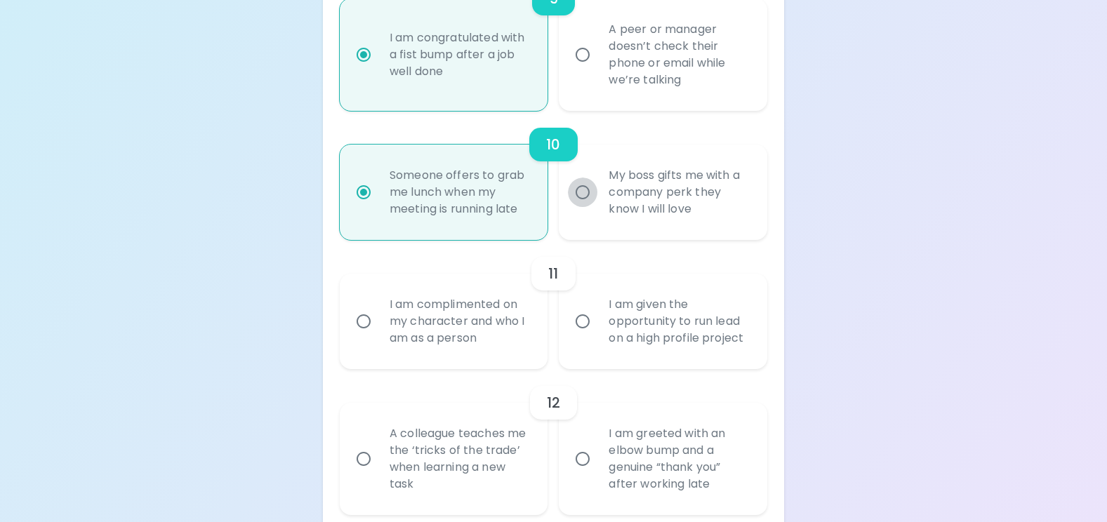
radio input "false"
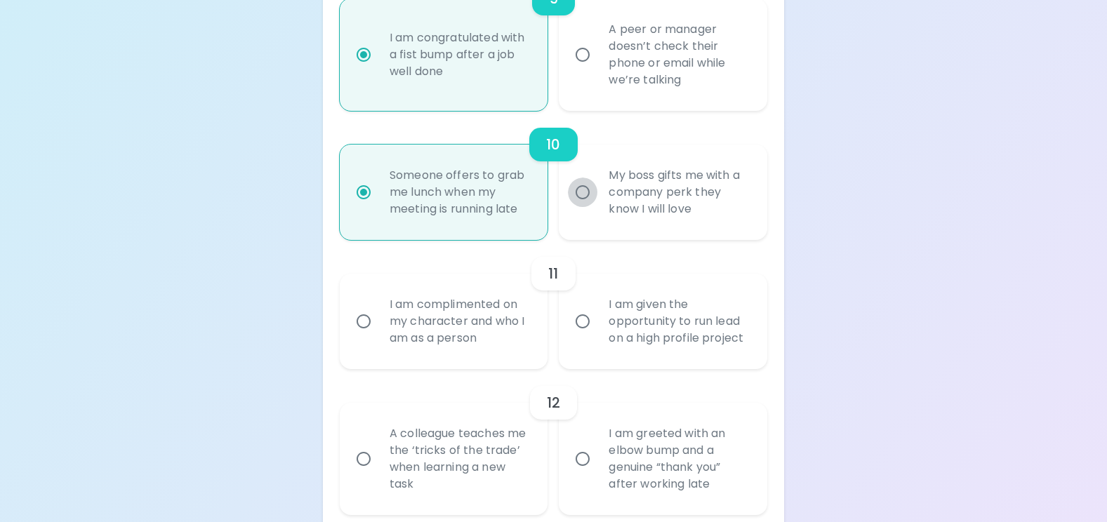
radio input "true"
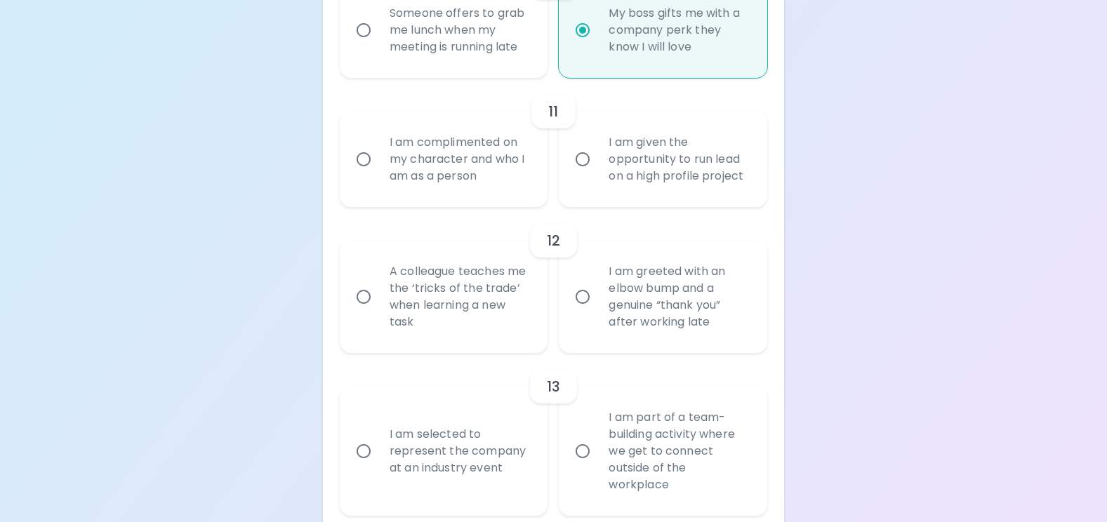
scroll to position [1725, 0]
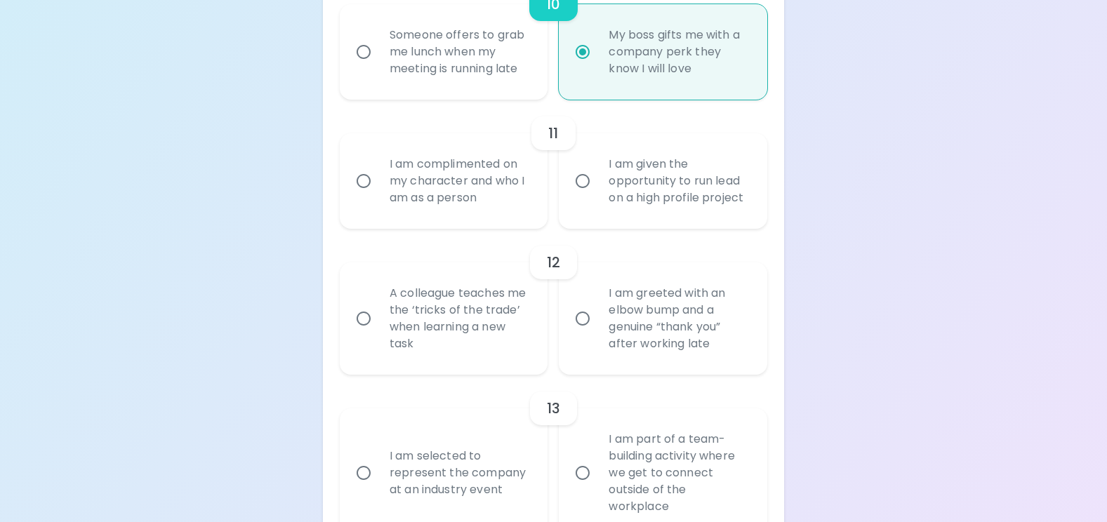
radio input "true"
drag, startPoint x: 485, startPoint y: 194, endPoint x: 383, endPoint y: 164, distance: 106.2
click at [383, 164] on div "I am complimented on my character and who I am as a person" at bounding box center [459, 181] width 162 height 84
drag, startPoint x: 750, startPoint y: 199, endPoint x: 603, endPoint y: 166, distance: 150.4
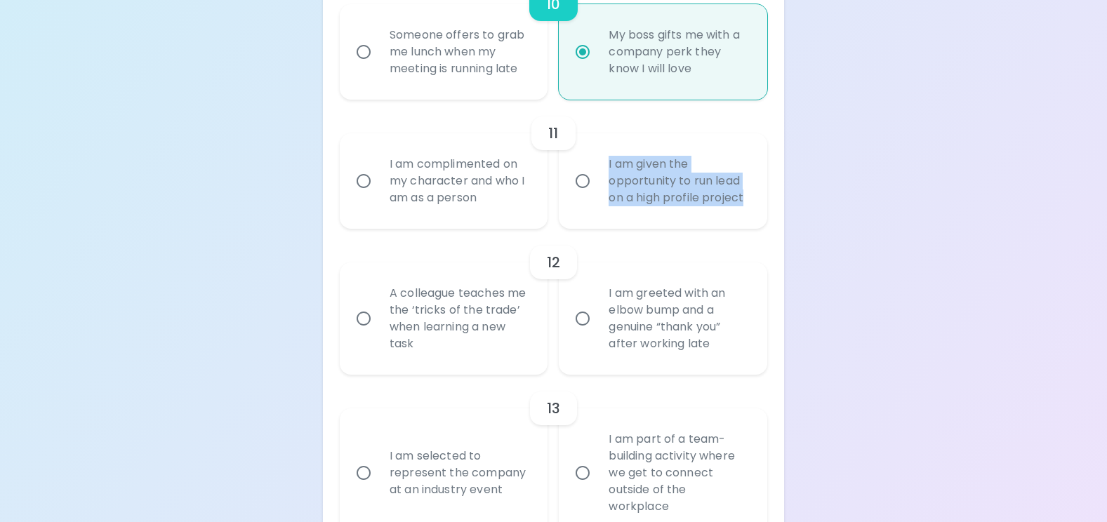
click at [603, 166] on div "I am given the opportunity to run lead on a high profile project" at bounding box center [679, 181] width 162 height 84
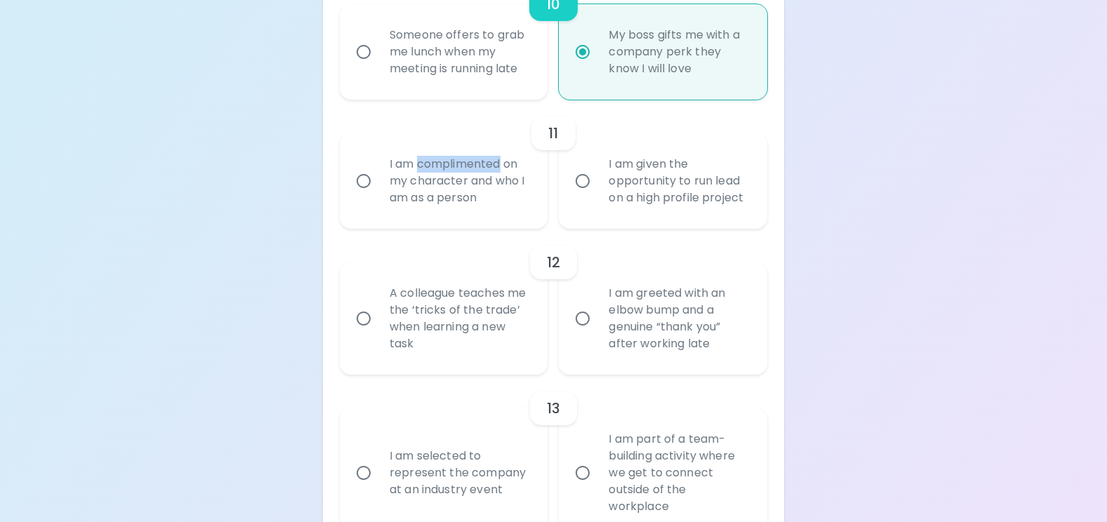
drag, startPoint x: 503, startPoint y: 166, endPoint x: 420, endPoint y: 169, distance: 83.6
click at [420, 169] on div "I am complimented on my character and who I am as a person" at bounding box center [459, 181] width 162 height 84
click at [360, 180] on input "I am complimented on my character and who I am as a person" at bounding box center [363, 180] width 29 height 29
radio input "false"
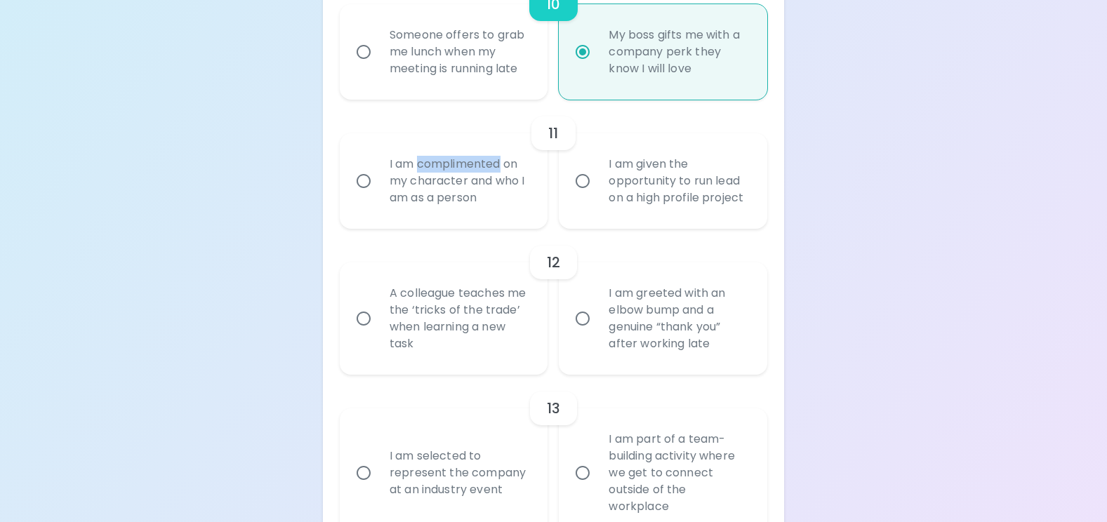
radio input "false"
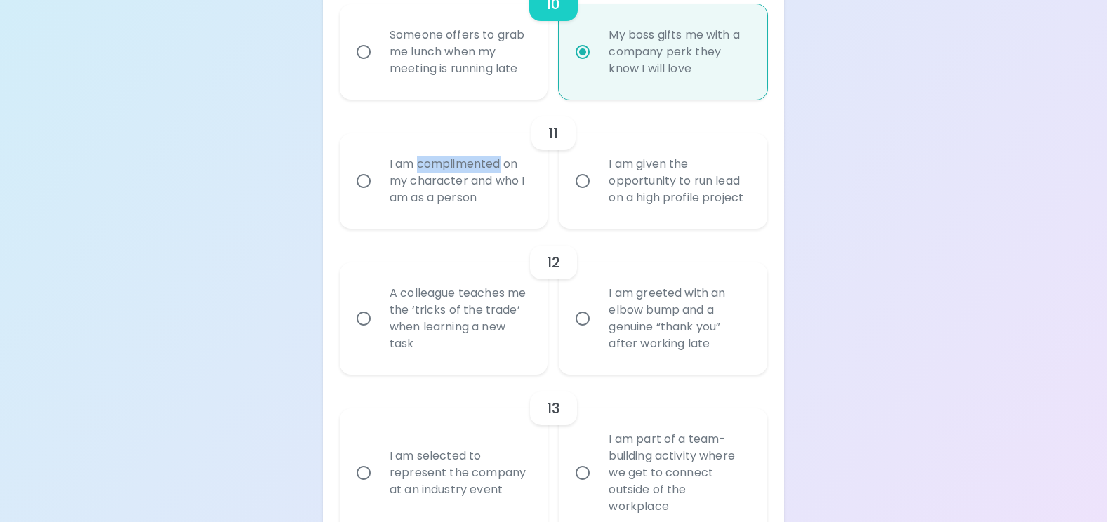
radio input "false"
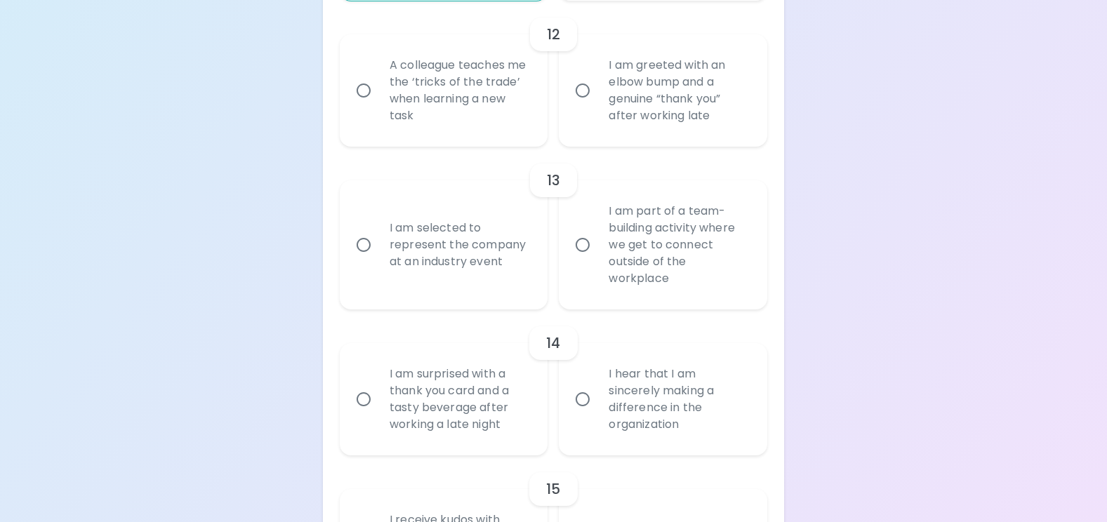
scroll to position [1908, 0]
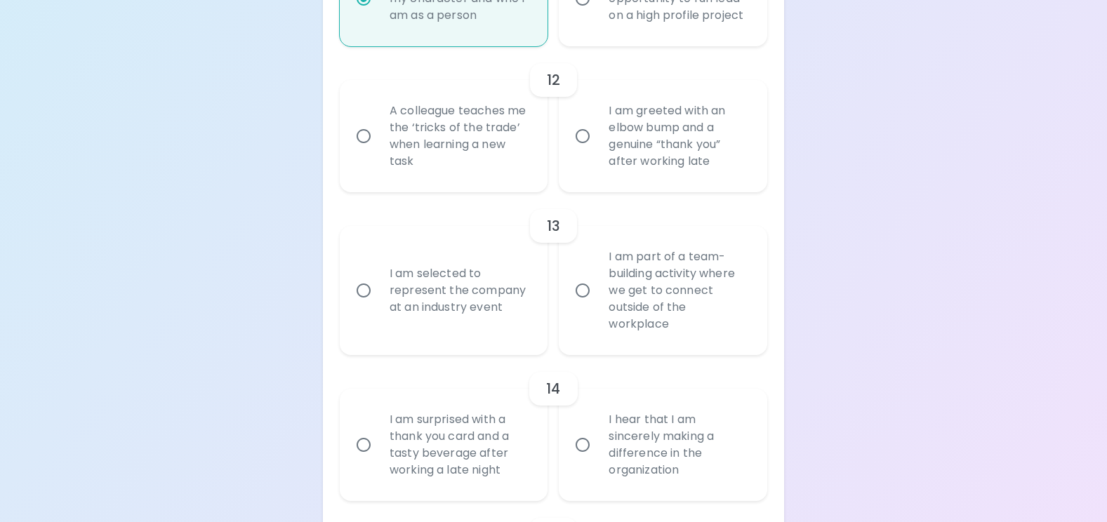
radio input "true"
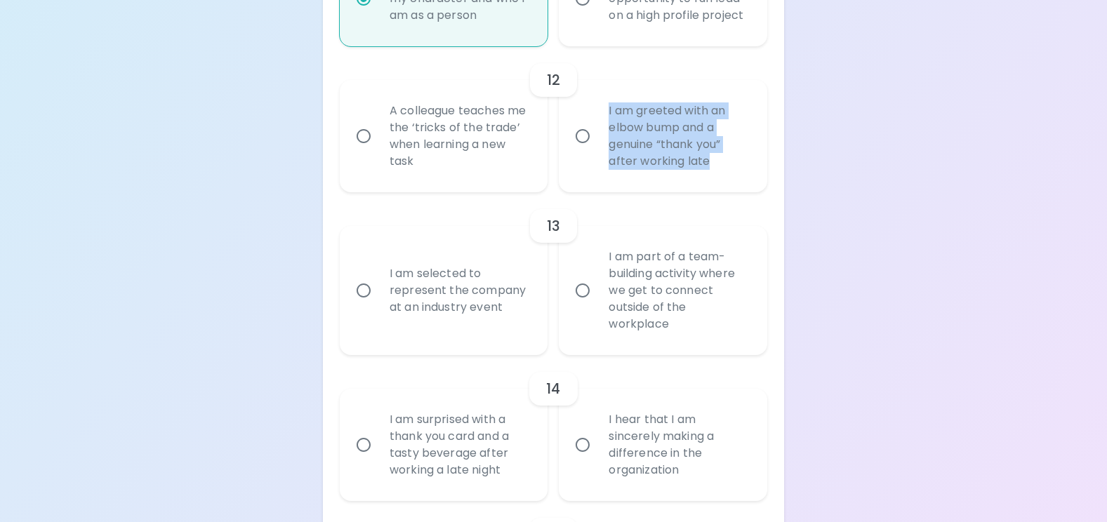
drag, startPoint x: 723, startPoint y: 162, endPoint x: 585, endPoint y: 109, distance: 148.0
click at [585, 109] on label "I am greeted with an elbow bump and a genuine “thank you” after working late" at bounding box center [655, 136] width 209 height 112
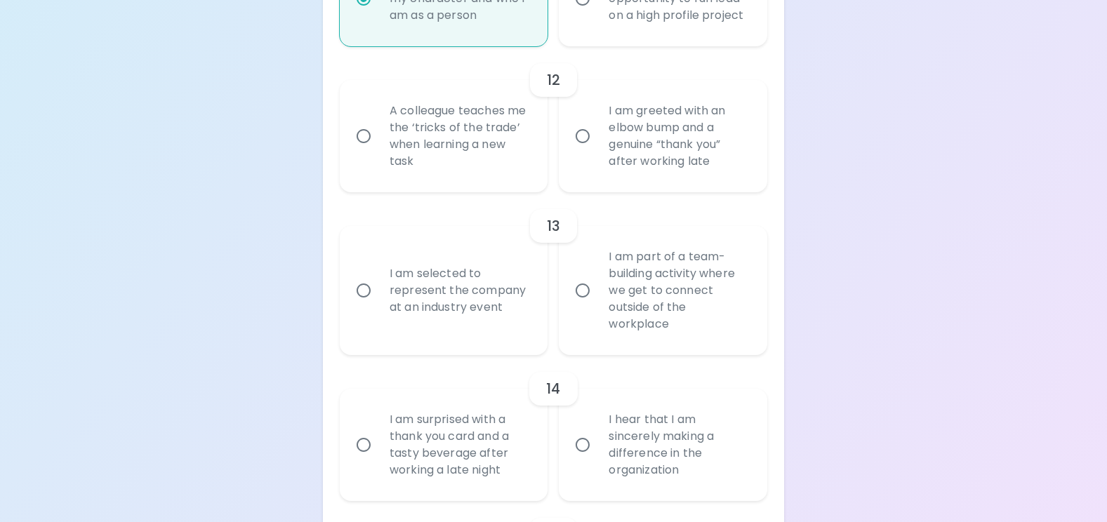
click at [749, 63] on div "12" at bounding box center [554, 80] width 428 height 34
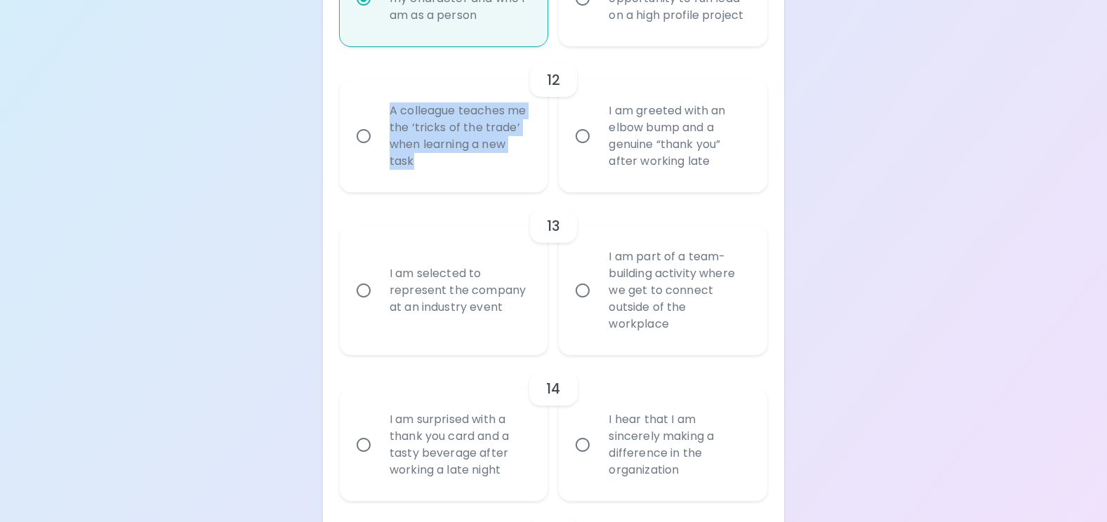
drag, startPoint x: 465, startPoint y: 161, endPoint x: 375, endPoint y: 105, distance: 106.0
click at [375, 105] on label "A colleague teaches me the ‘tricks of the trade’ when learning a new task" at bounding box center [436, 136] width 209 height 112
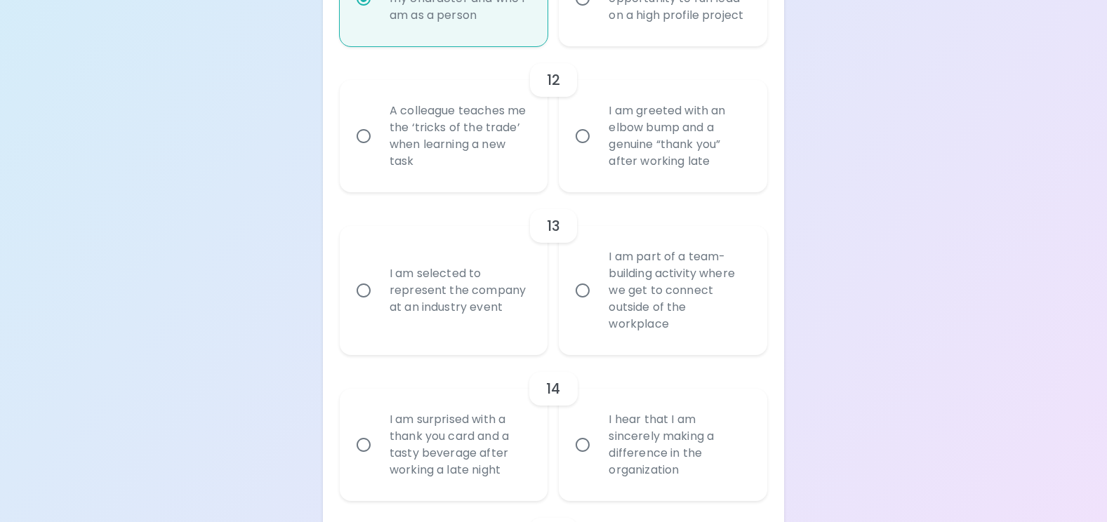
click at [588, 134] on input "I am greeted with an elbow bump and a genuine “thank you” after working late" at bounding box center [582, 135] width 29 height 29
radio input "false"
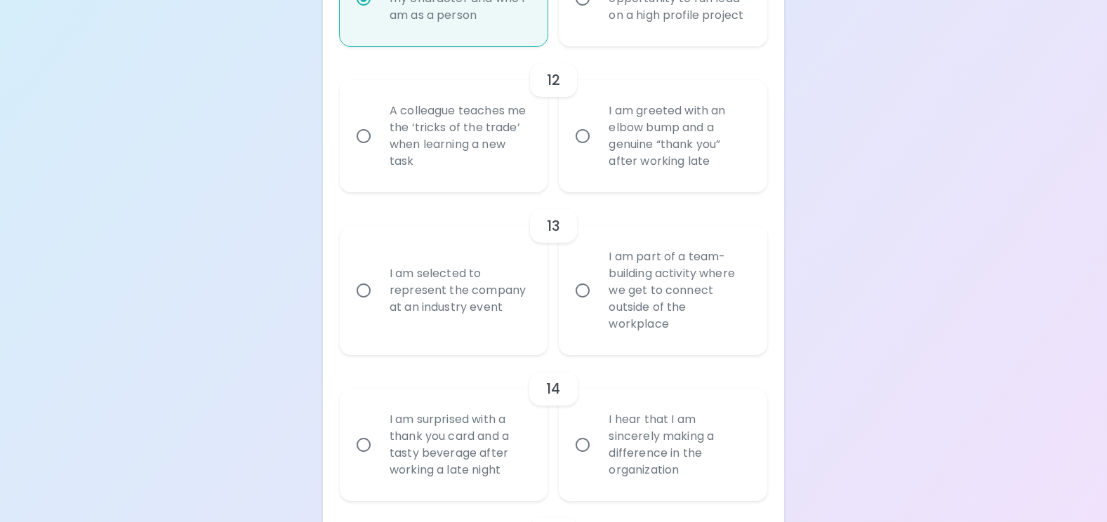
radio input "false"
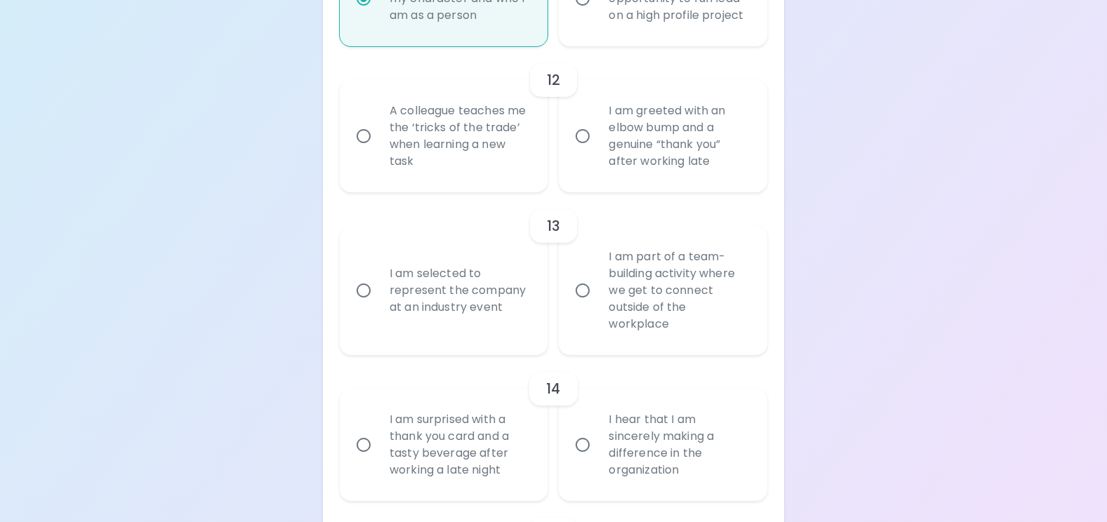
radio input "false"
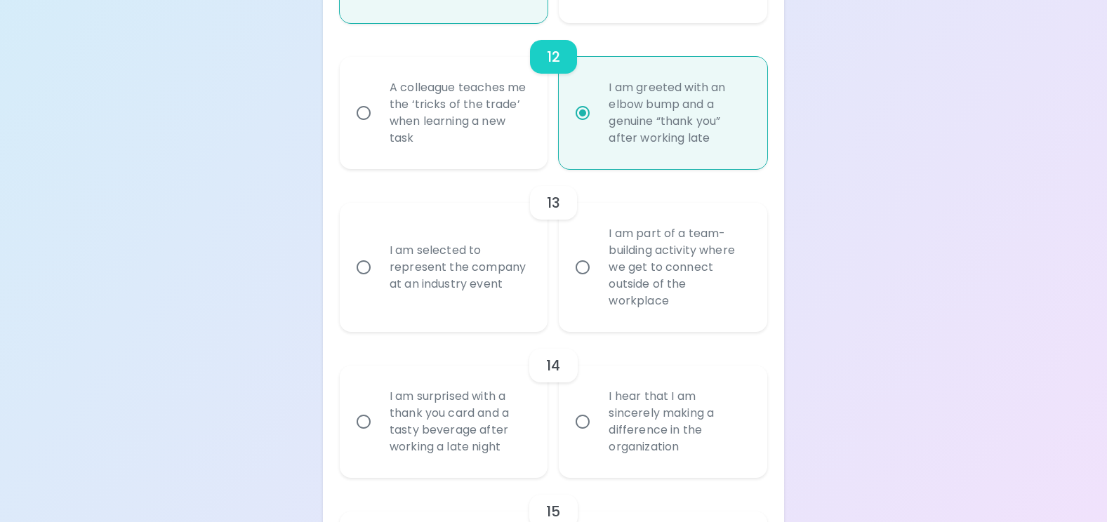
scroll to position [2020, 0]
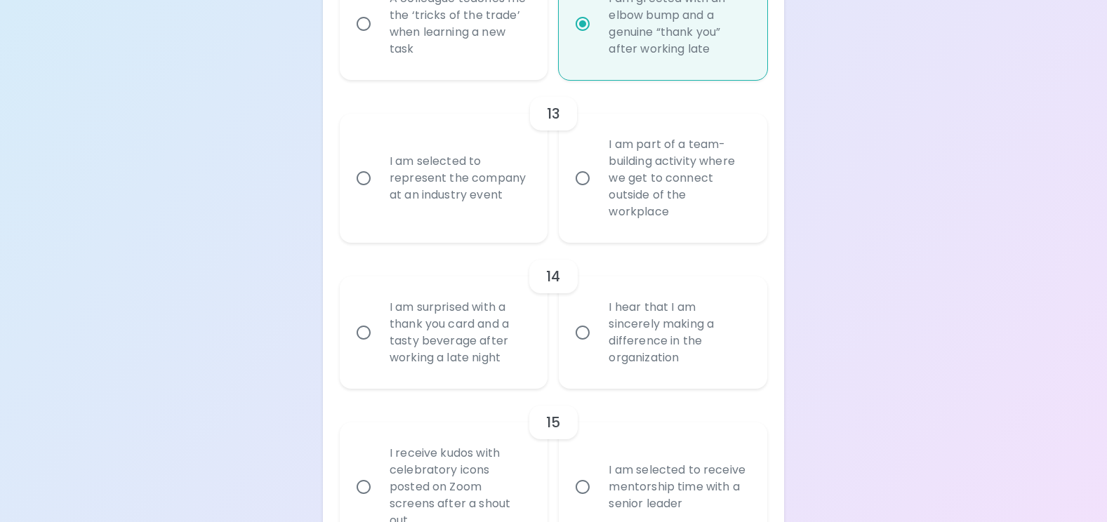
radio input "true"
click at [577, 173] on input "I am part of a team-building activity where we get to connect outside of the wo…" at bounding box center [582, 178] width 29 height 29
radio input "false"
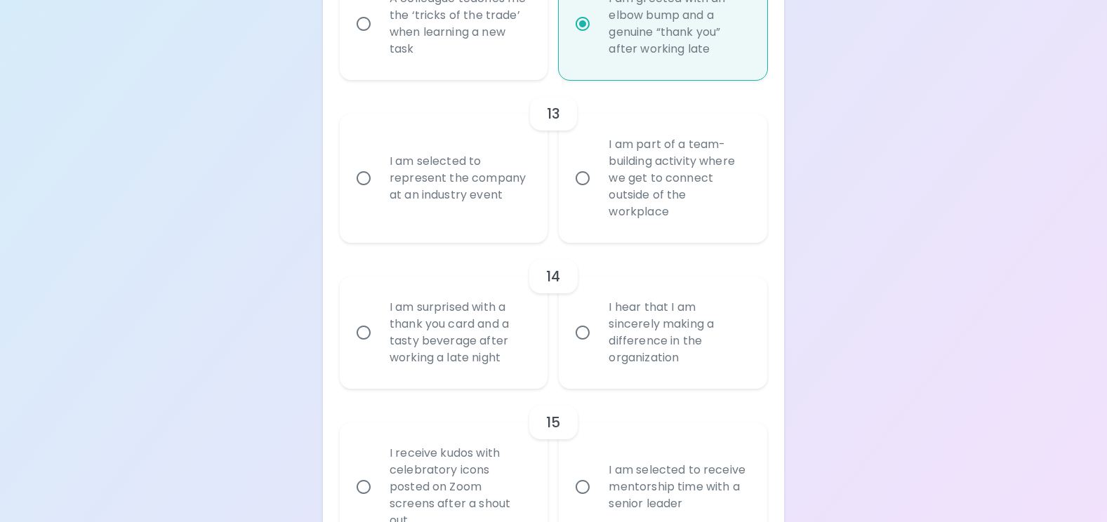
radio input "false"
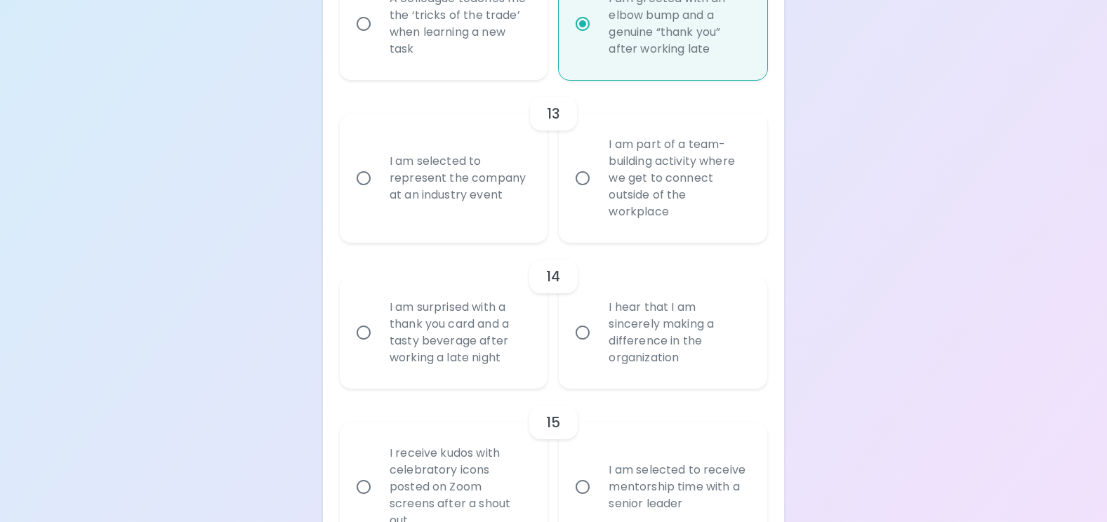
radio input "false"
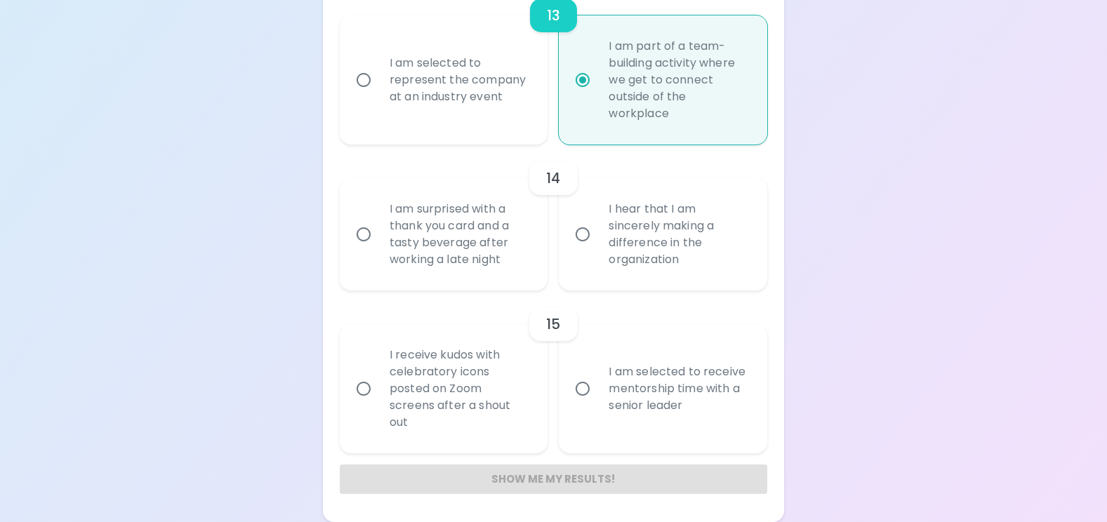
scroll to position [2048, 0]
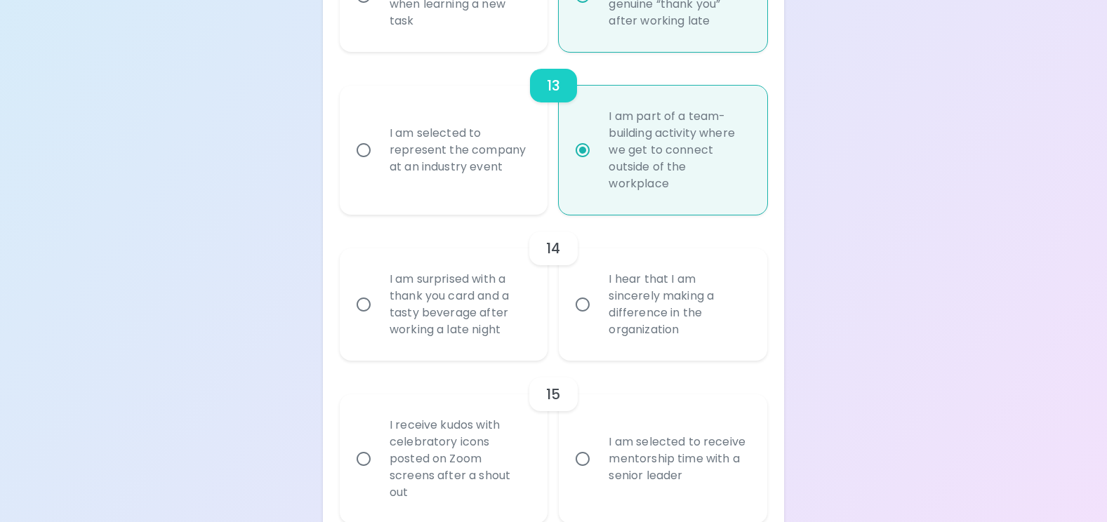
radio input "true"
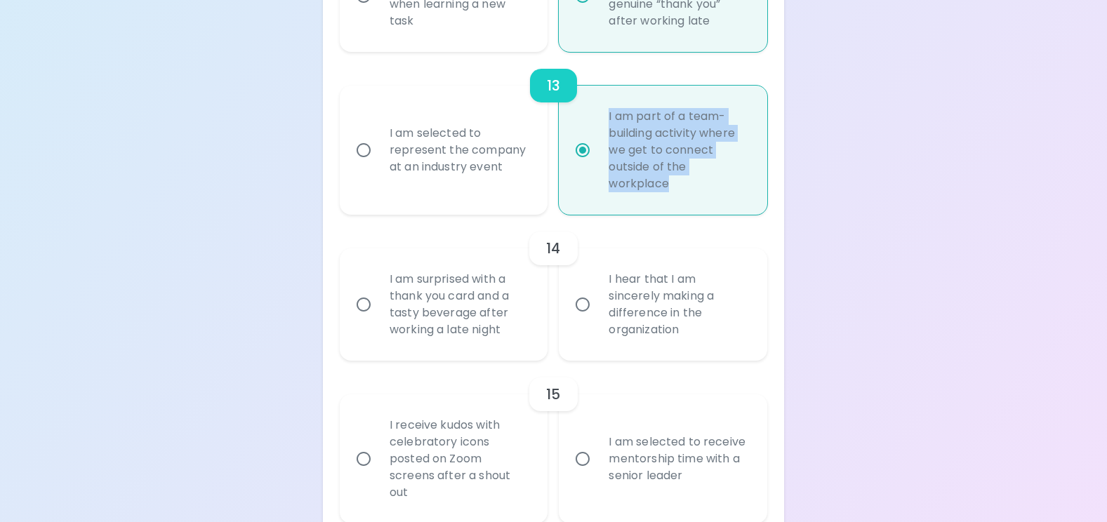
drag, startPoint x: 669, startPoint y: 187, endPoint x: 593, endPoint y: 110, distance: 108.3
click at [593, 110] on label "I am part of a team-building activity where we get to connect outside of the wo…" at bounding box center [655, 150] width 209 height 129
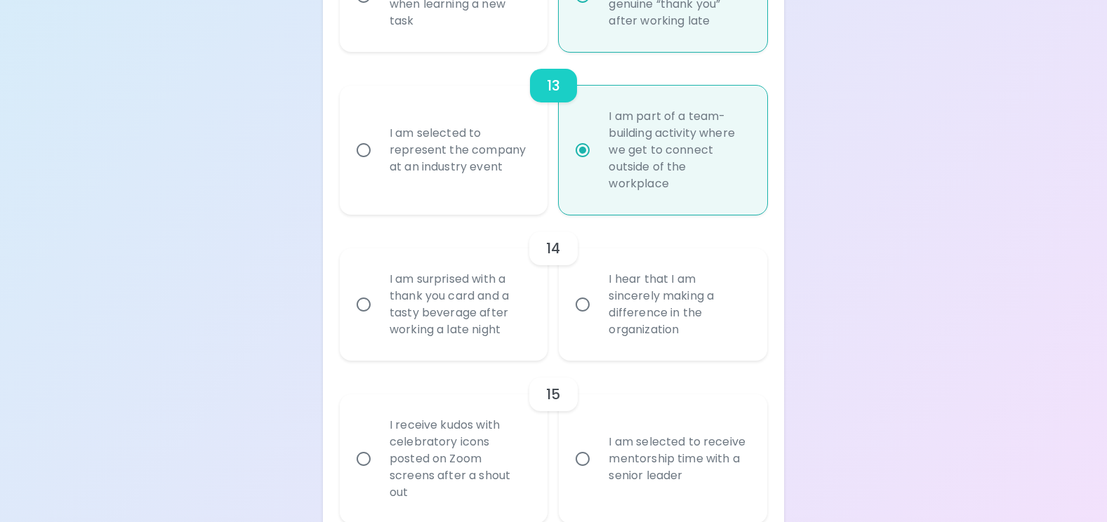
click at [677, 506] on label "I am selected to receive mentorship time with a senior leader" at bounding box center [655, 459] width 209 height 129
click at [598, 474] on input "I am selected to receive mentorship time with a senior leader" at bounding box center [582, 459] width 29 height 29
radio input "false"
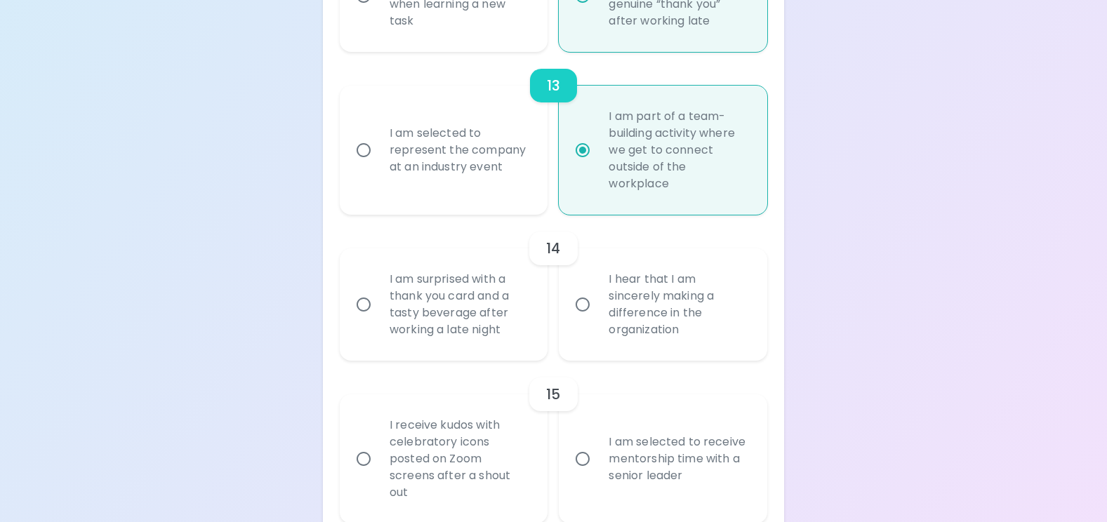
radio input "false"
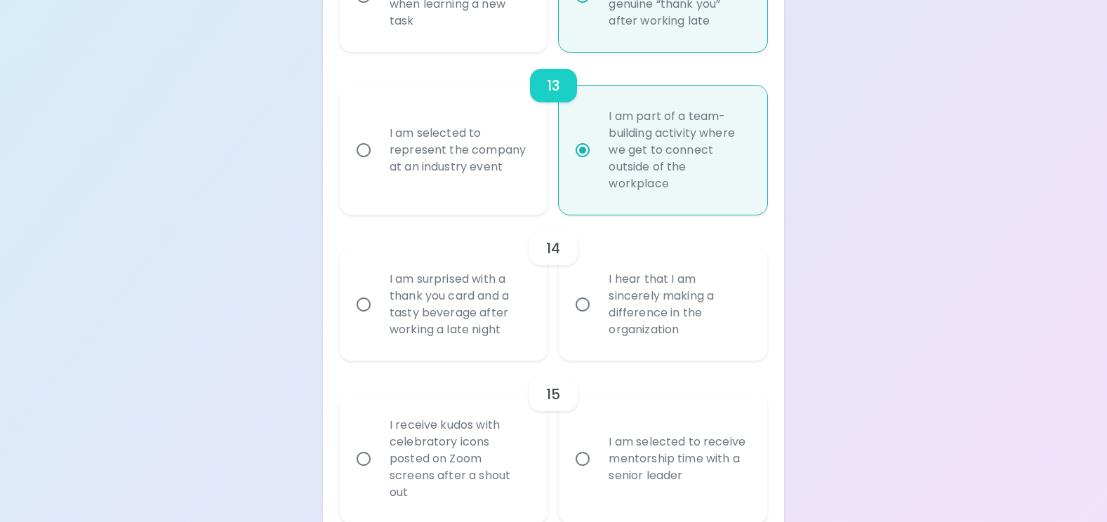
radio input "false"
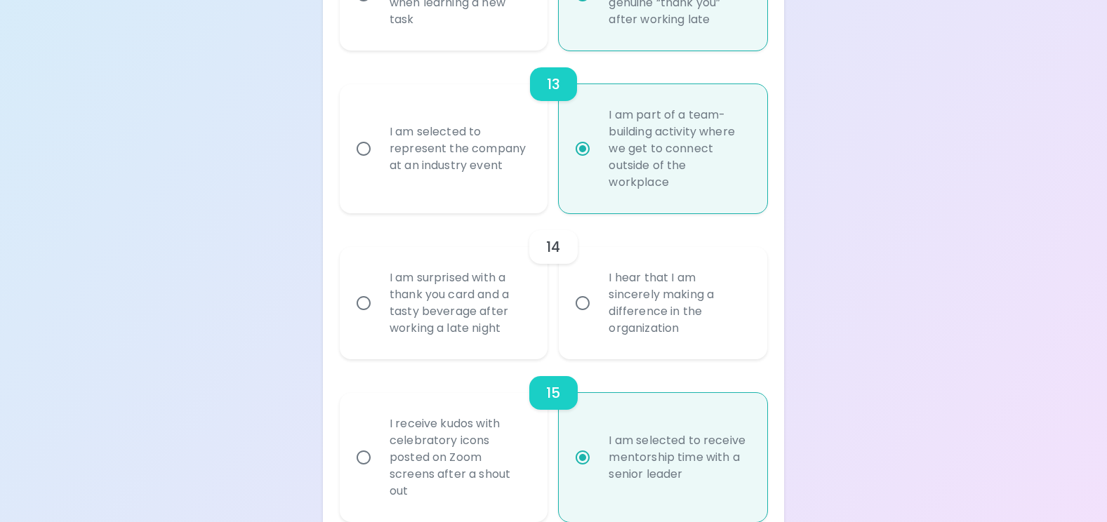
scroll to position [2119, 0]
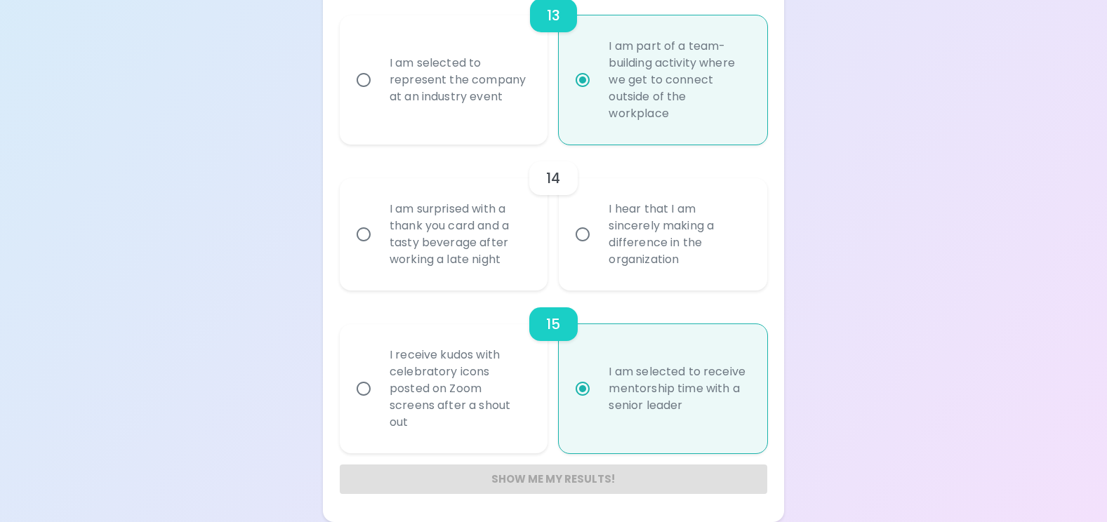
radio input "true"
drag, startPoint x: 509, startPoint y: 100, endPoint x: 381, endPoint y: 43, distance: 139.9
click at [381, 43] on div "I am selected to represent the company at an industry event" at bounding box center [459, 80] width 162 height 84
drag, startPoint x: 556, startPoint y: 511, endPoint x: 562, endPoint y: 506, distance: 7.5
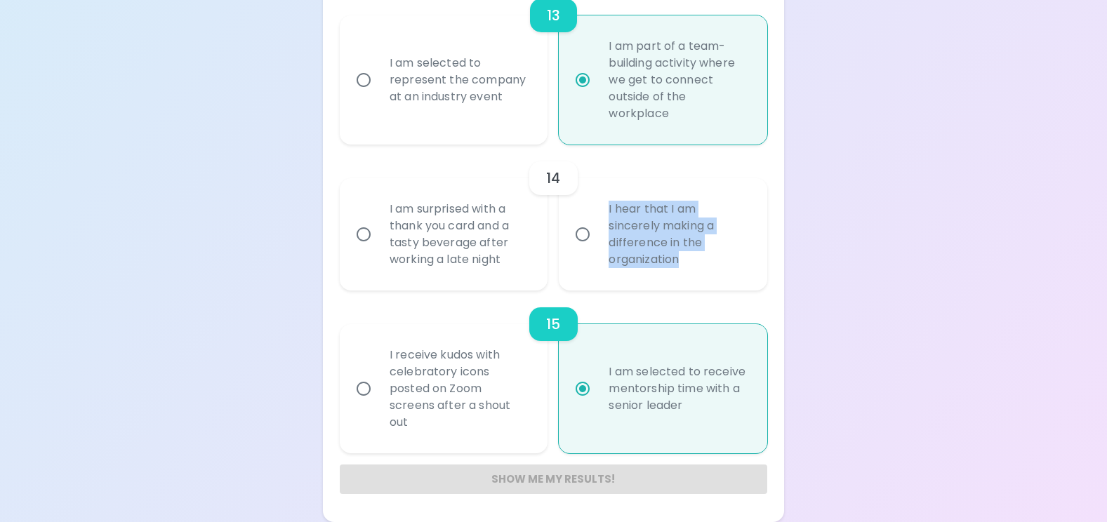
drag, startPoint x: 695, startPoint y: 258, endPoint x: 604, endPoint y: 212, distance: 102.4
click at [604, 212] on div "I hear that I am sincerely making a difference in the organization" at bounding box center [679, 234] width 162 height 101
click at [335, 37] on label "I am selected to represent the company at an industry event" at bounding box center [436, 79] width 209 height 129
click at [349, 65] on input "I am selected to represent the company at an industry event" at bounding box center [363, 79] width 29 height 29
radio input "false"
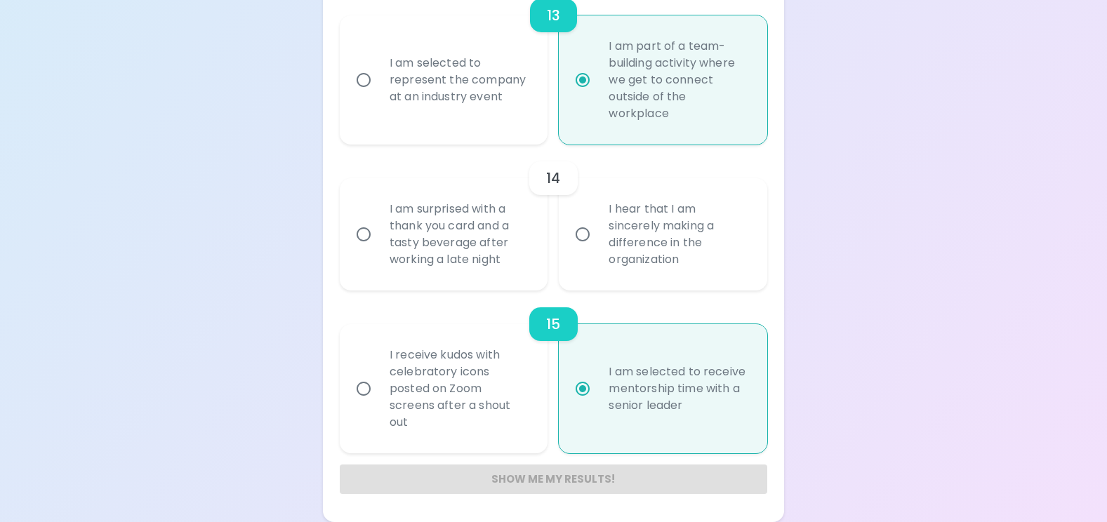
radio input "false"
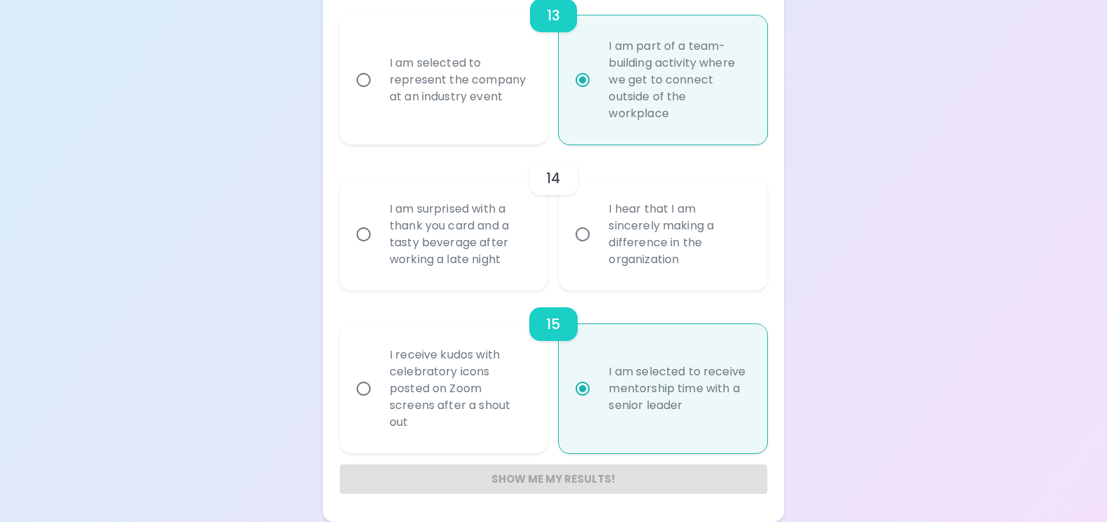
radio input "false"
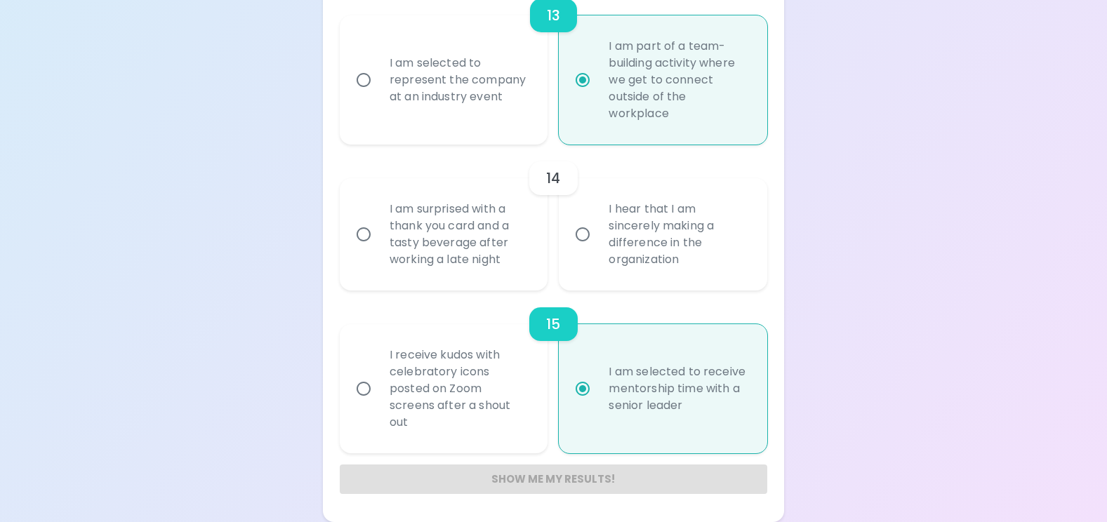
radio input "false"
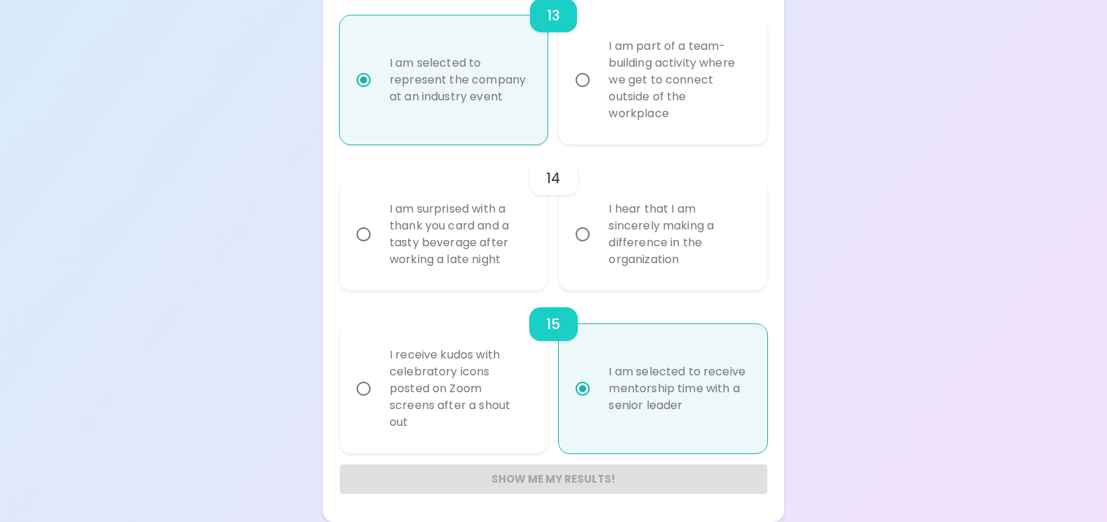
radio input "true"
click at [586, 235] on input "I hear that I am sincerely making a difference in the organization" at bounding box center [582, 234] width 29 height 29
radio input "false"
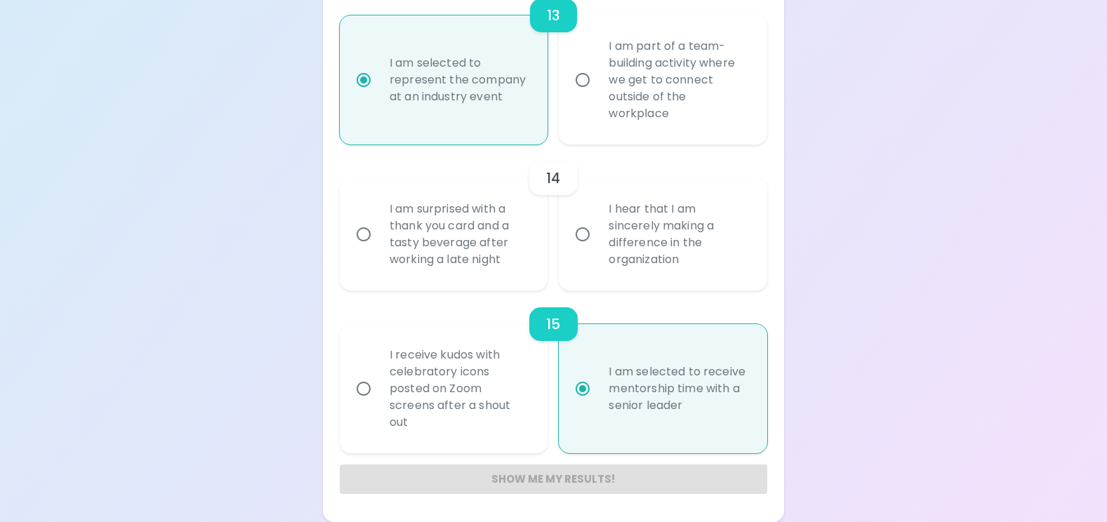
radio input "false"
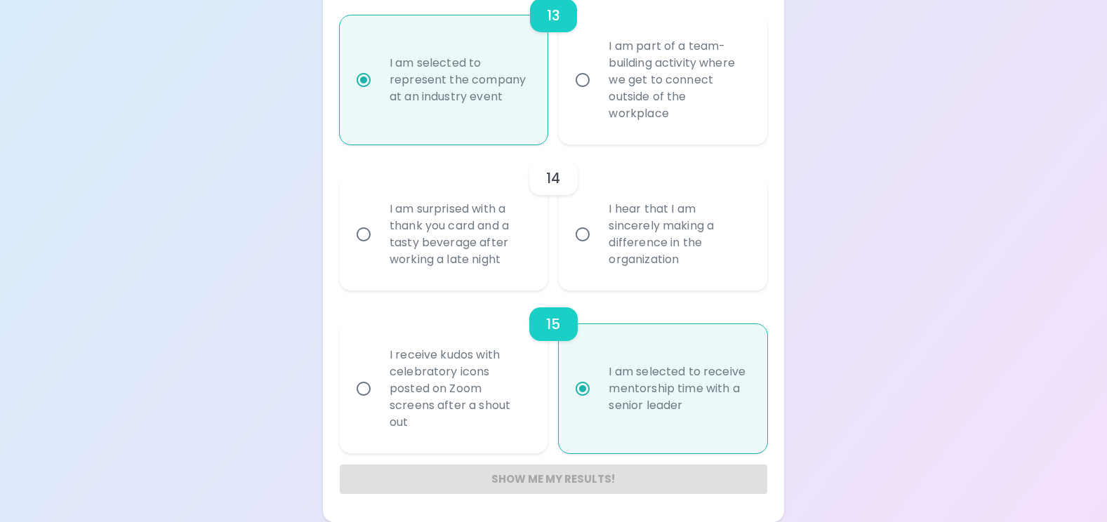
radio input "false"
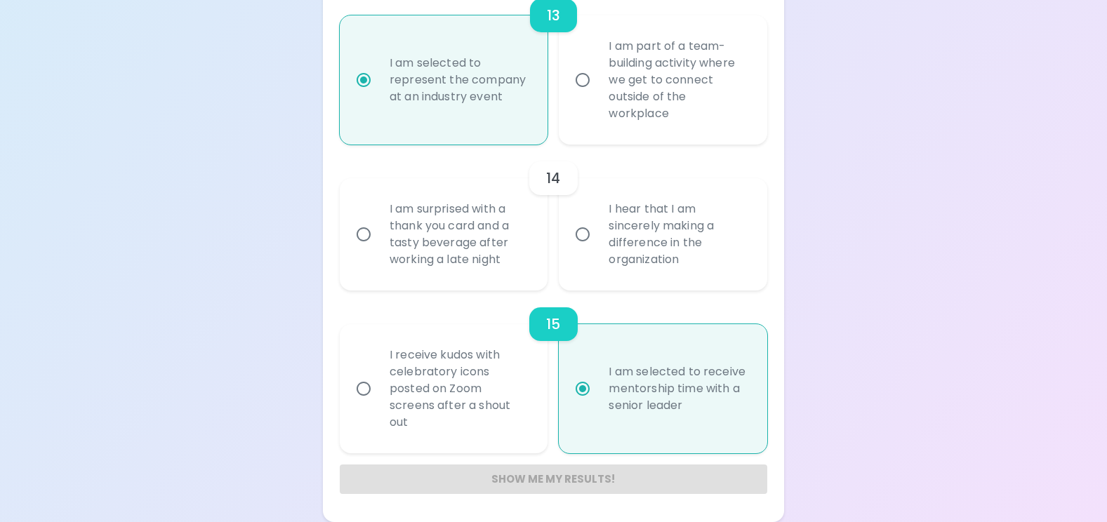
radio input "true"
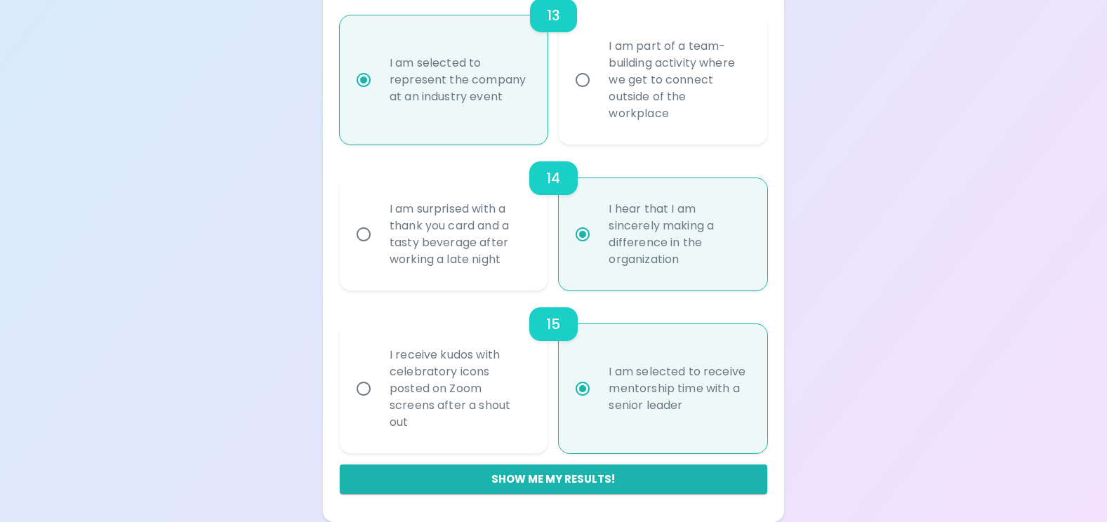
radio input "true"
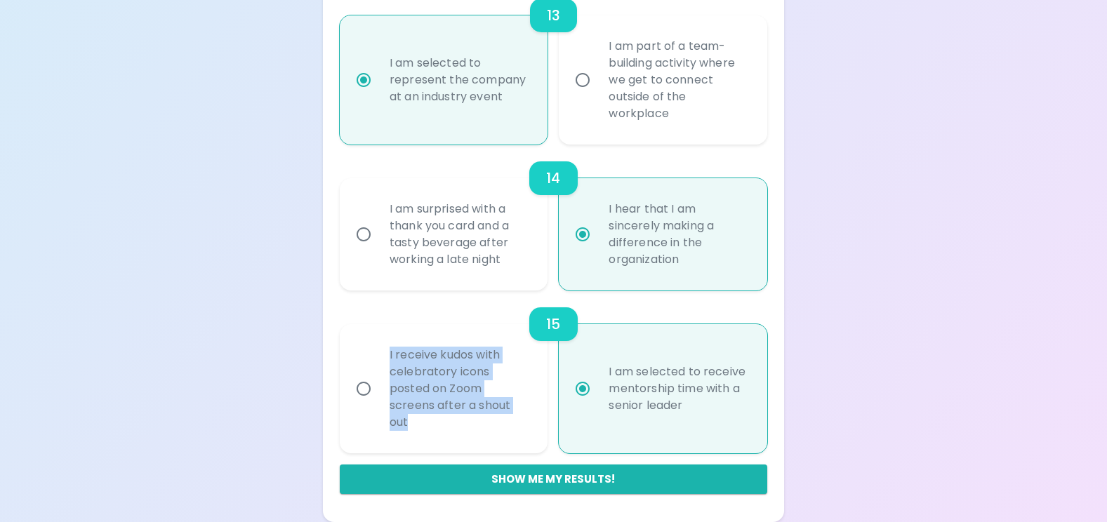
drag, startPoint x: 450, startPoint y: 423, endPoint x: 376, endPoint y: 355, distance: 99.9
click at [376, 355] on label "I receive kudos with celebratory icons posted on Zoom screens after a shout out" at bounding box center [436, 388] width 209 height 129
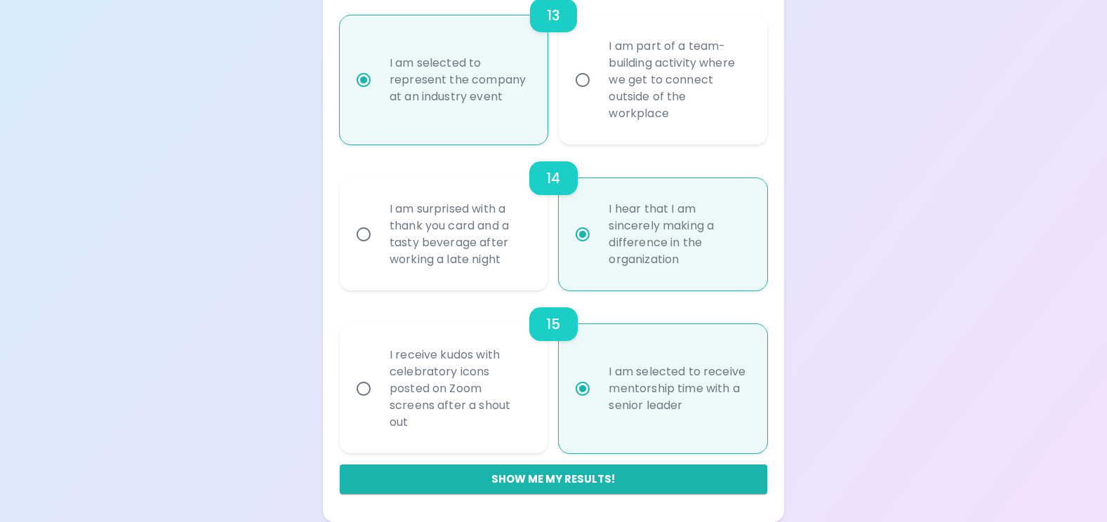
click at [498, 470] on button "Show me my results!" at bounding box center [554, 479] width 428 height 29
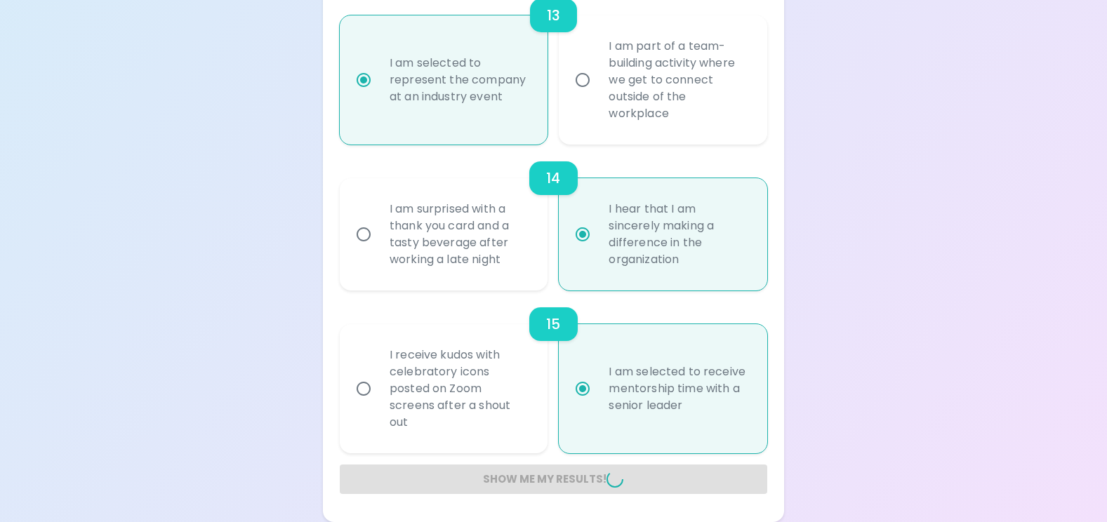
radio input "false"
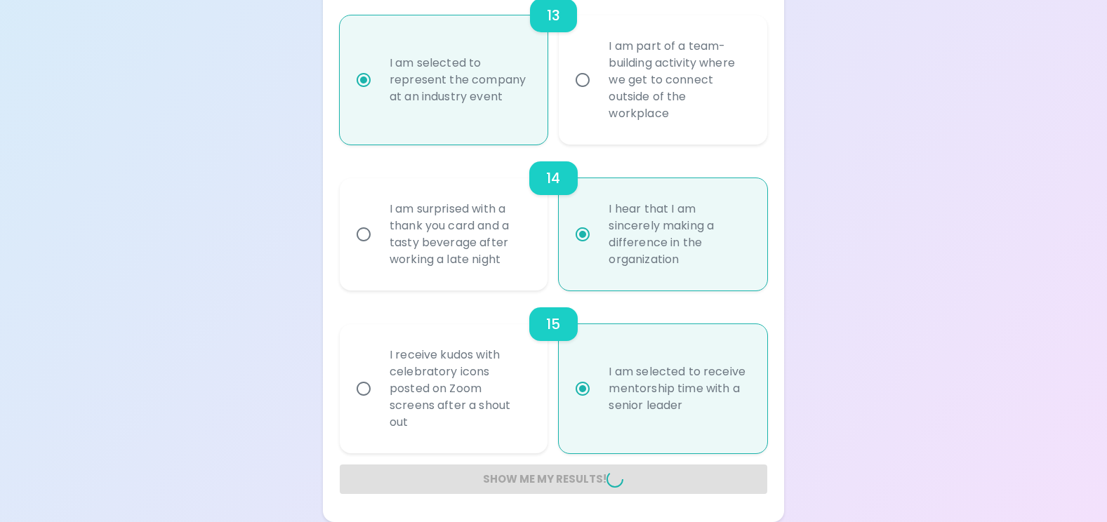
radio input "false"
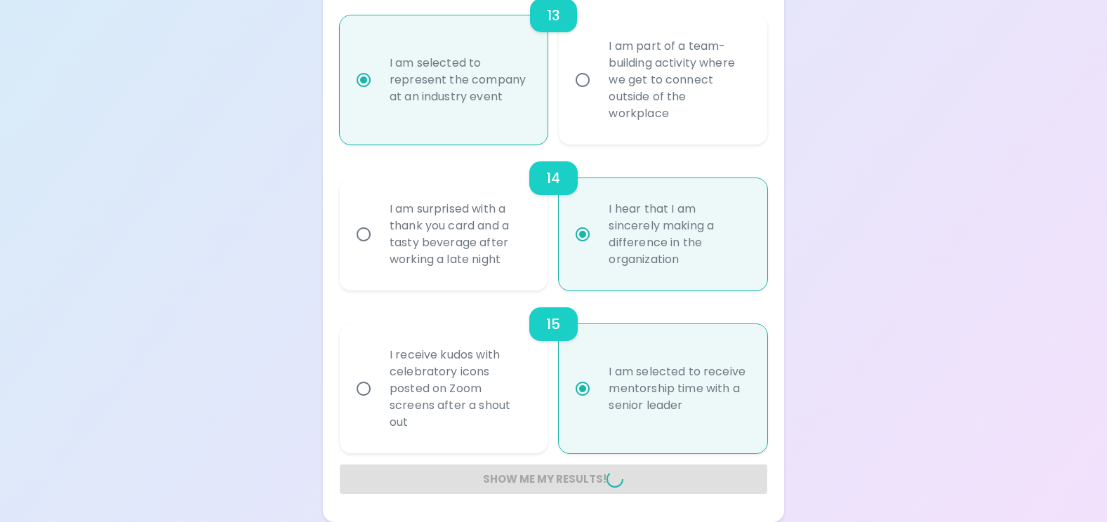
radio input "false"
radio input "true"
radio input "false"
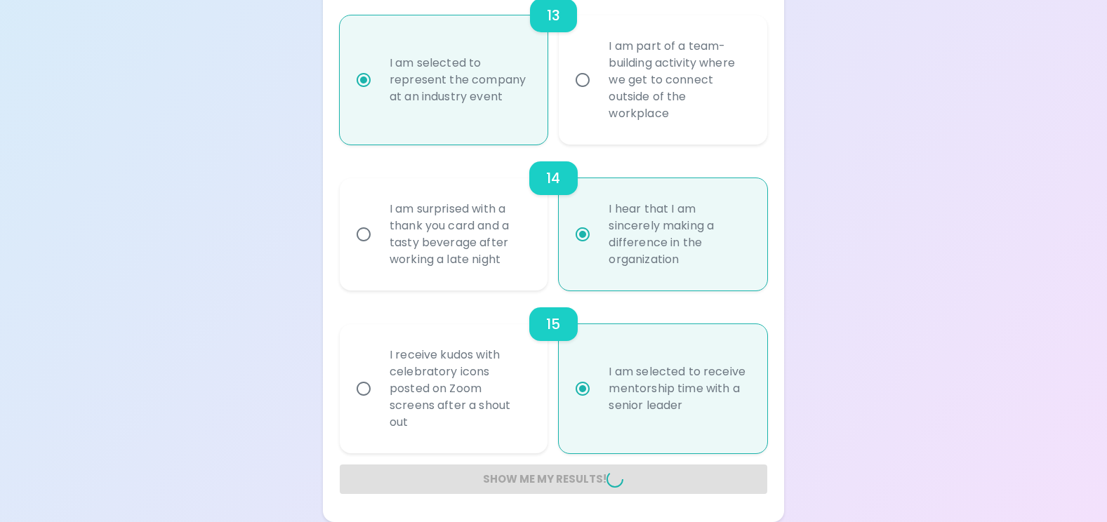
radio input "false"
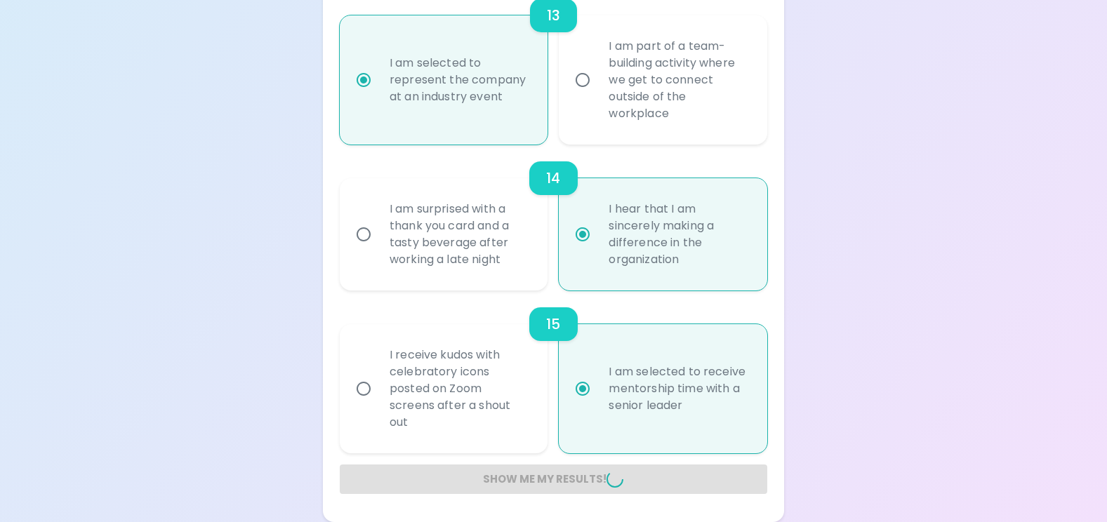
radio input "false"
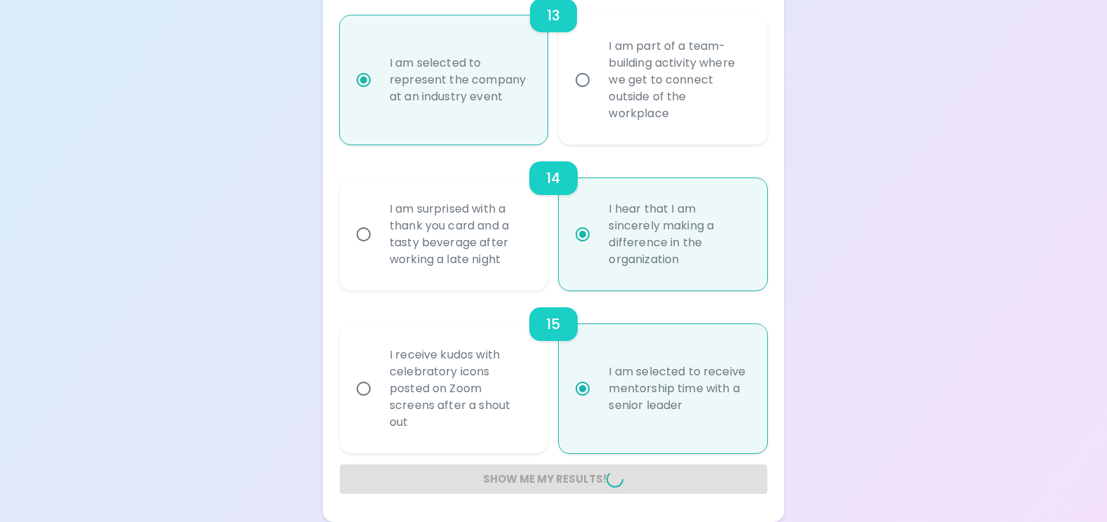
radio input "false"
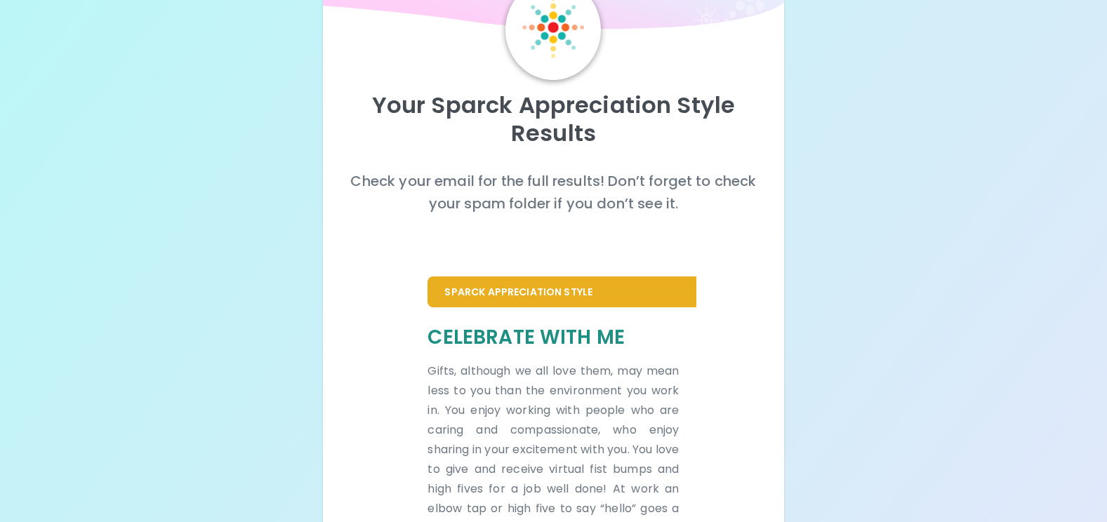
scroll to position [70, 0]
